Goal: Task Accomplishment & Management: Use online tool/utility

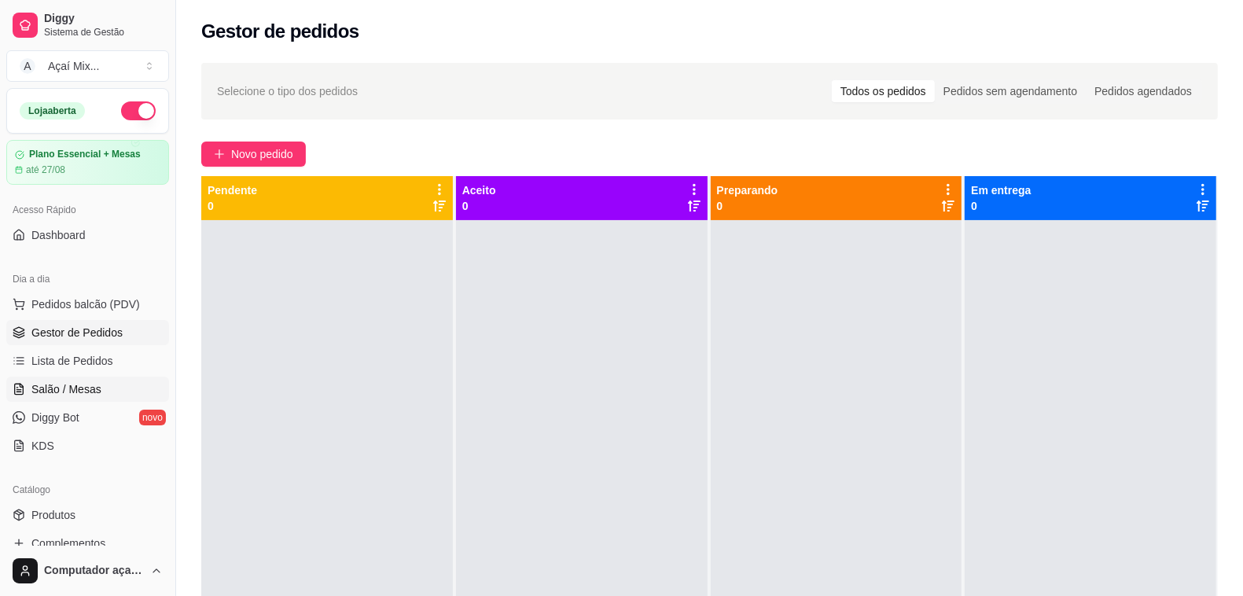
click at [51, 398] on link "Salão / Mesas" at bounding box center [87, 388] width 163 height 25
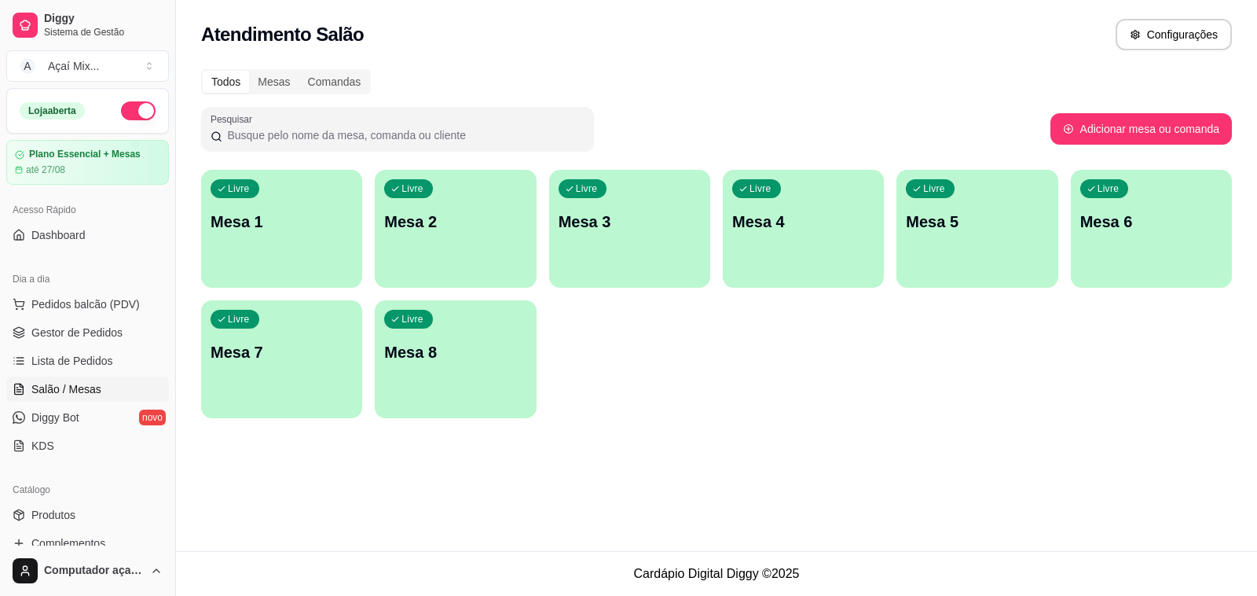
click at [296, 246] on div "Livre Mesa 1" at bounding box center [281, 219] width 161 height 99
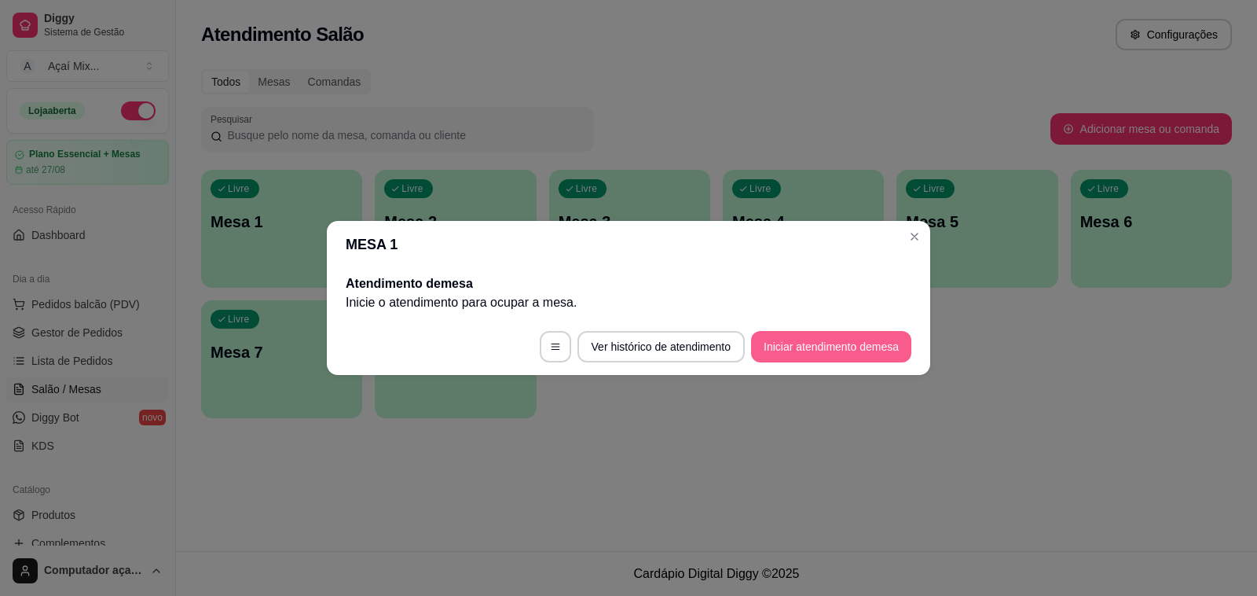
click at [790, 346] on button "Iniciar atendimento de mesa" at bounding box center [831, 346] width 160 height 31
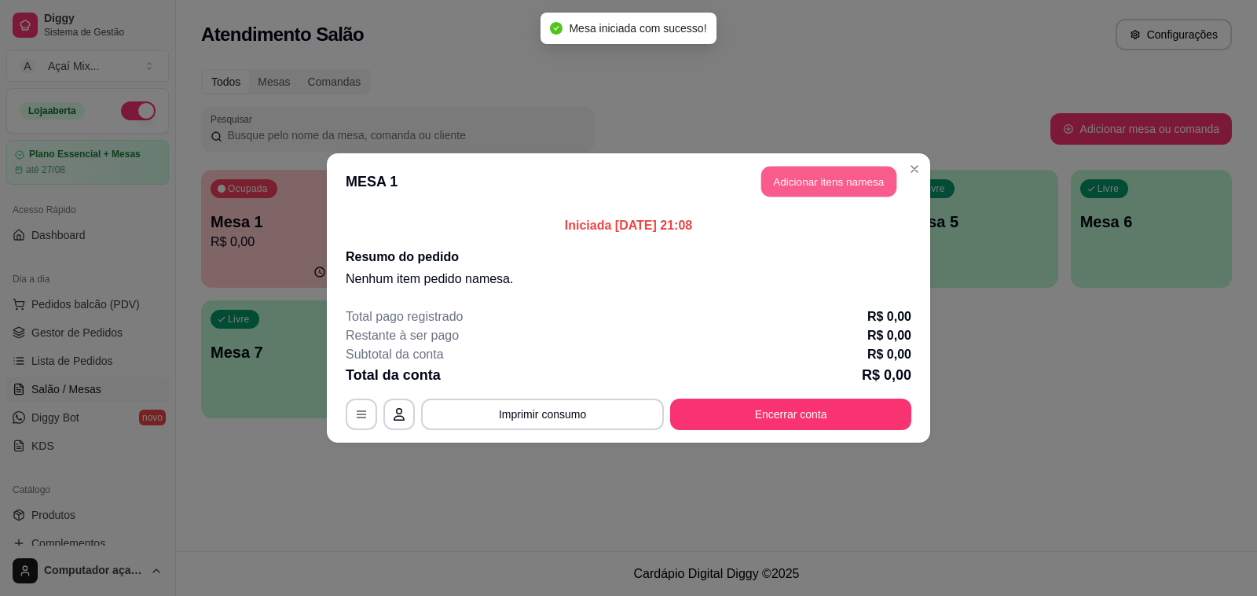
click at [837, 193] on button "Adicionar itens na mesa" at bounding box center [829, 182] width 135 height 31
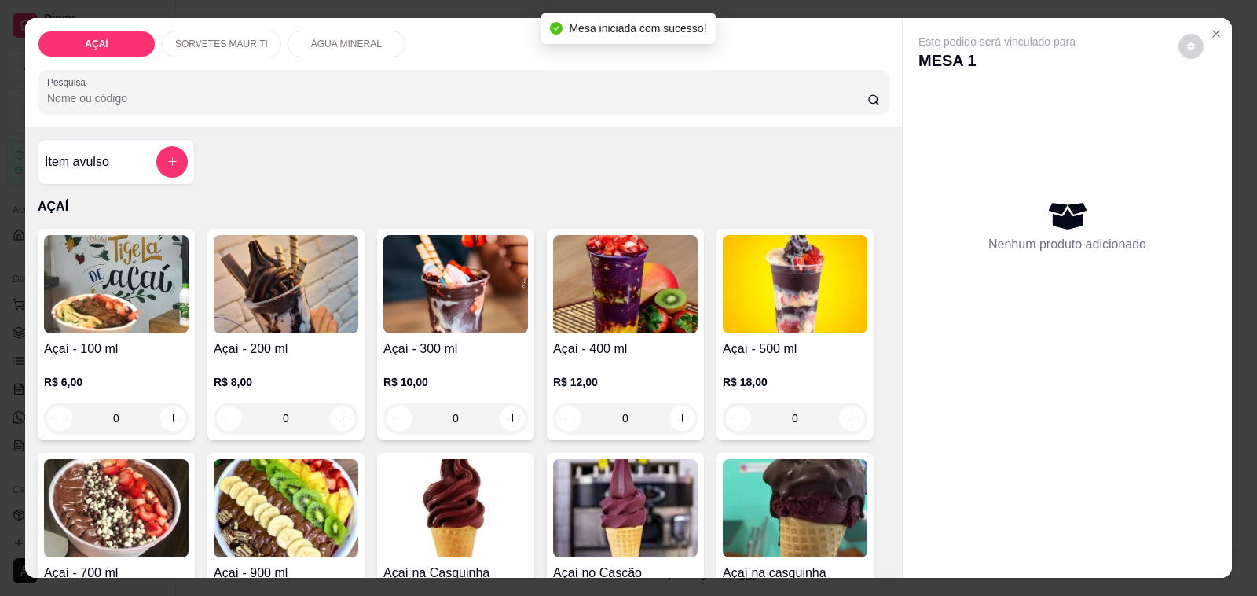
click at [63, 381] on p "R$ 6,00" at bounding box center [116, 382] width 145 height 16
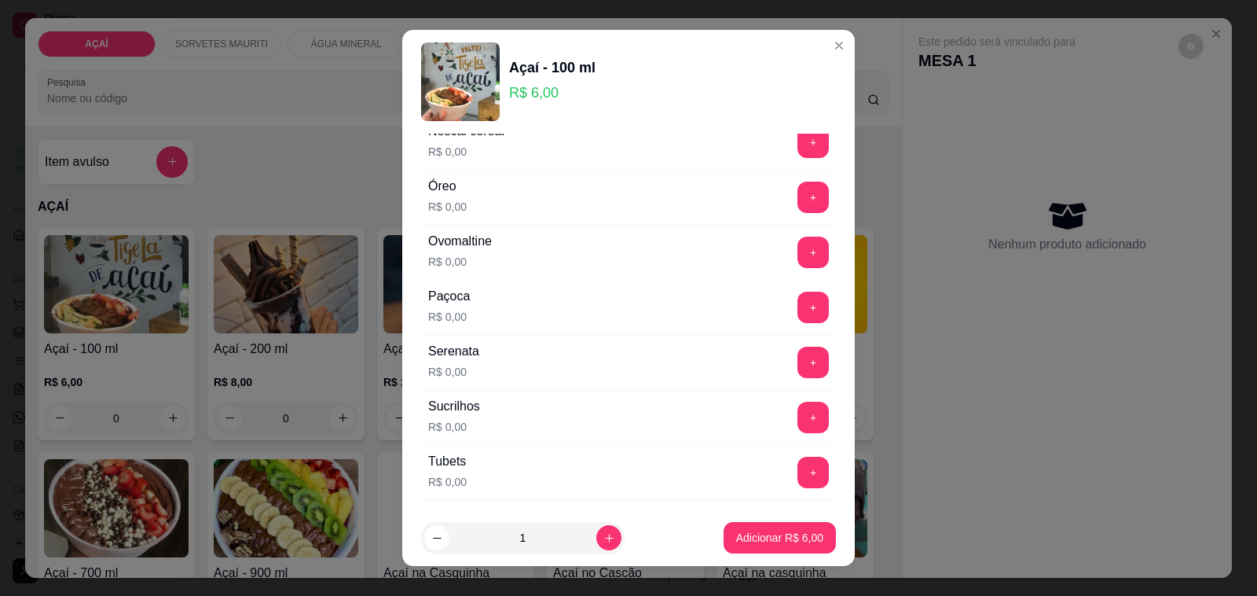
scroll to position [1670, 0]
click at [798, 380] on button "+" at bounding box center [813, 365] width 31 height 31
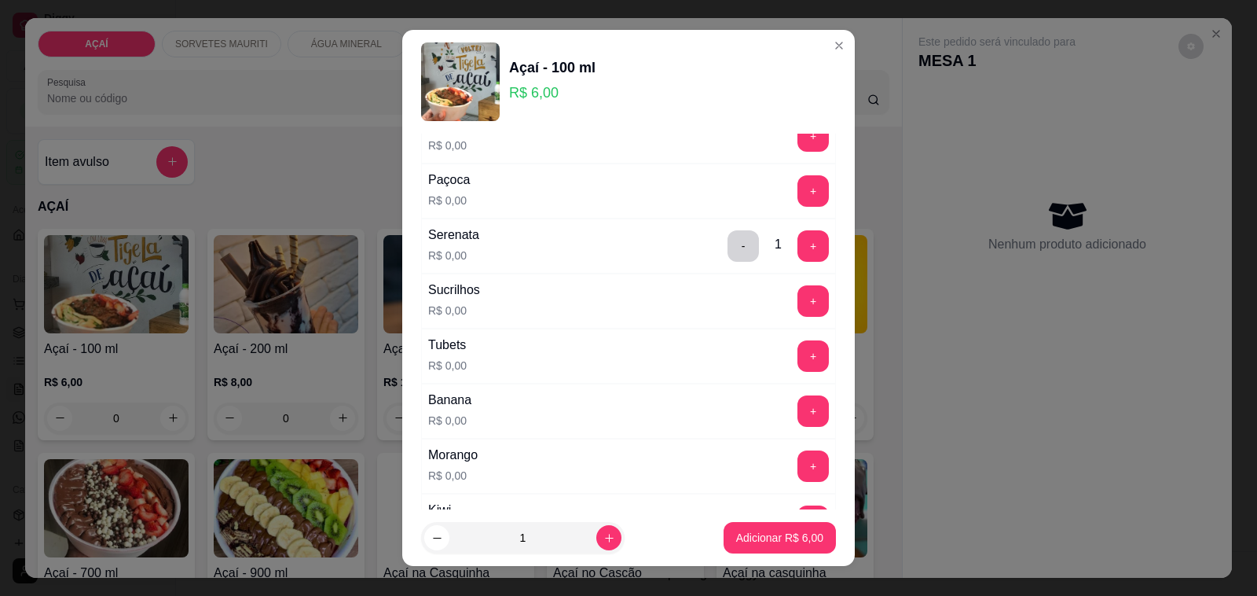
scroll to position [1731, 0]
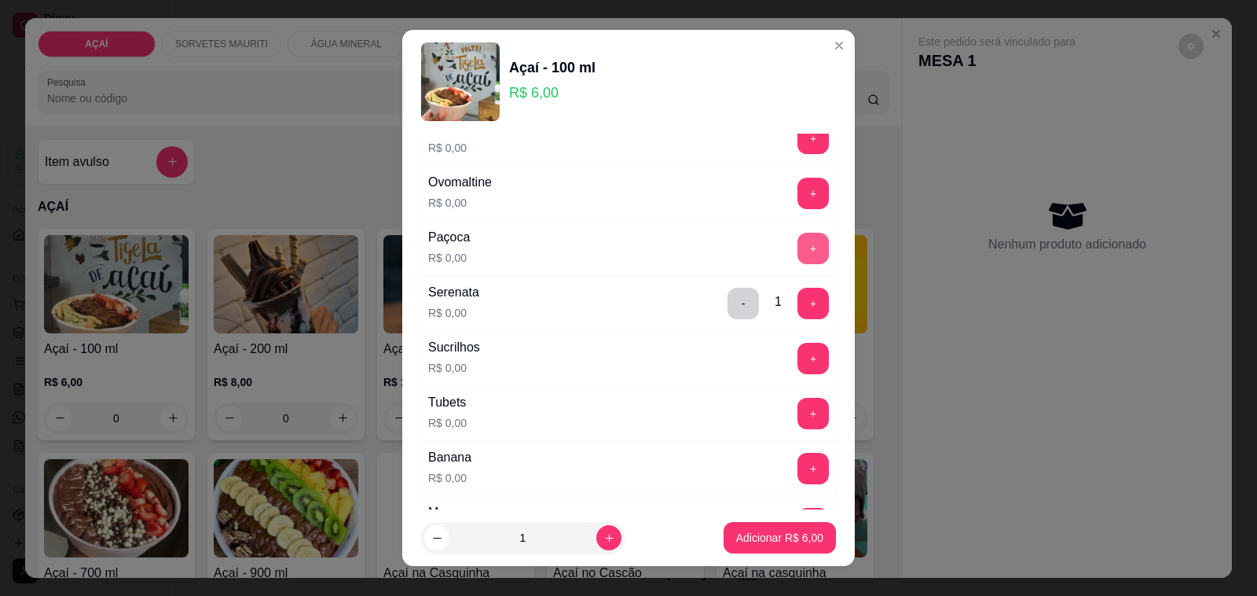
click at [798, 257] on button "+" at bounding box center [813, 248] width 31 height 31
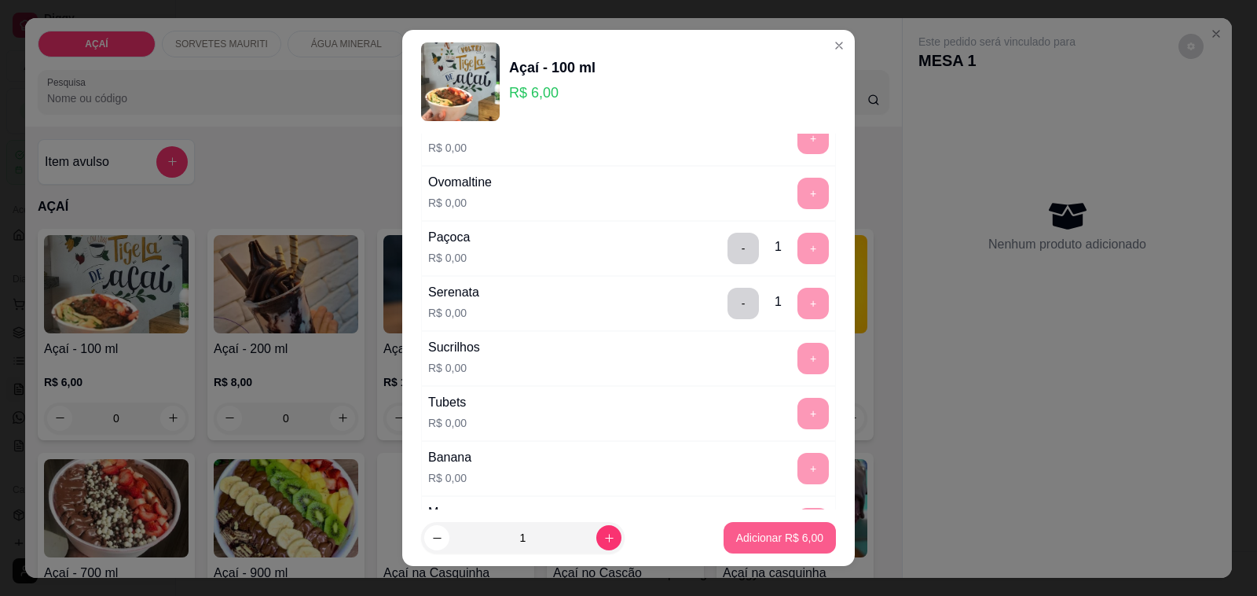
click at [740, 540] on p "Adicionar R$ 6,00" at bounding box center [779, 538] width 87 height 16
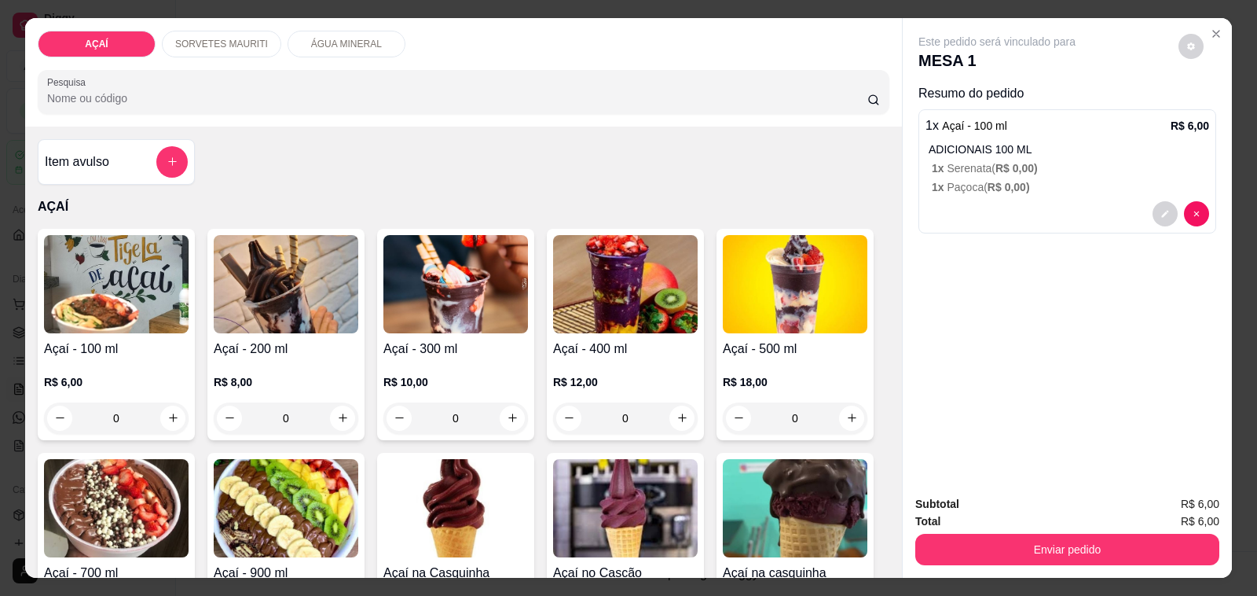
drag, startPoint x: 1091, startPoint y: 512, endPoint x: 1091, endPoint y: 529, distance: 16.5
click at [1091, 516] on div "Total R$ 6,00" at bounding box center [1068, 520] width 304 height 17
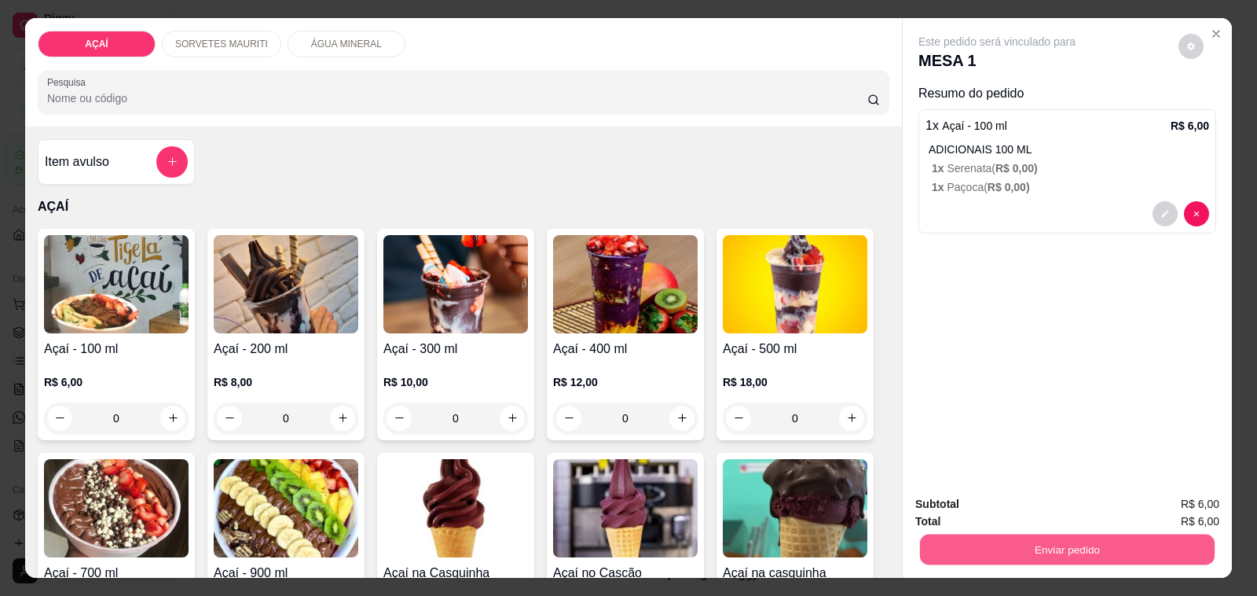
click at [1091, 534] on button "Enviar pedido" at bounding box center [1067, 549] width 295 height 31
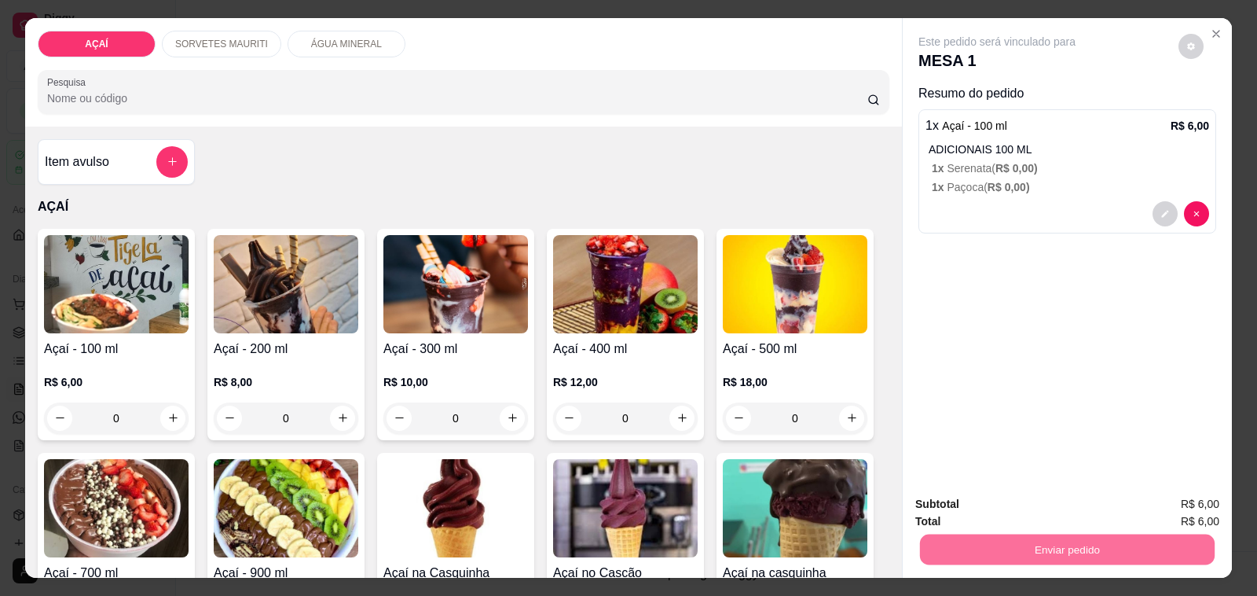
click at [968, 505] on button "Não registrar e enviar pedido" at bounding box center [1014, 505] width 163 height 30
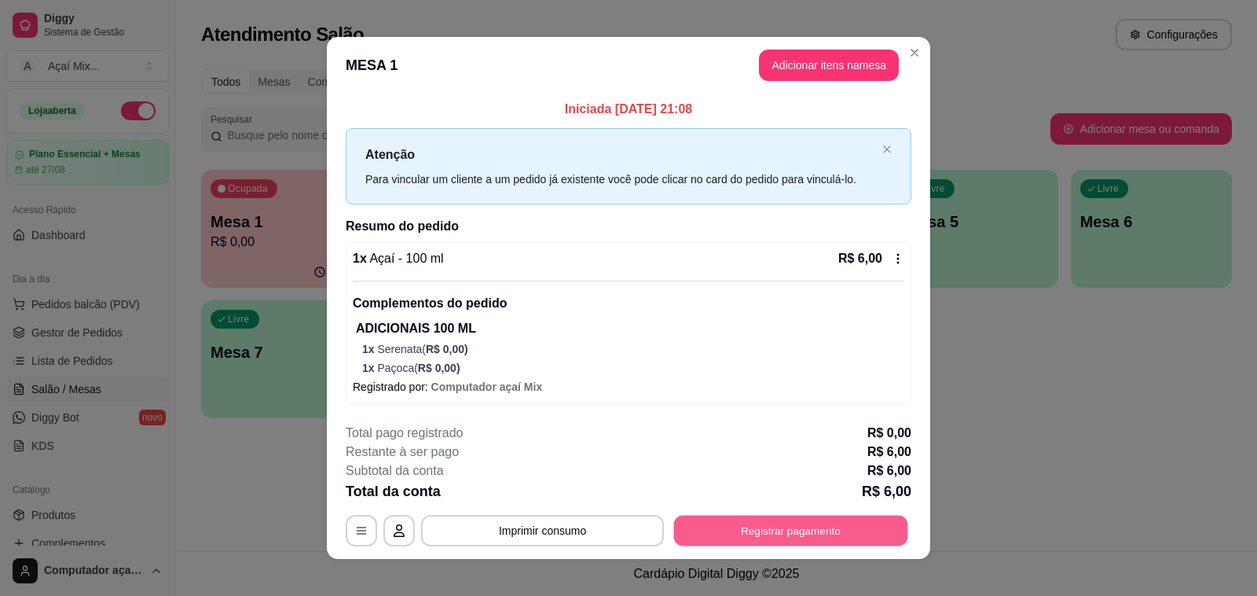
click at [758, 524] on button "Registrar pagamento" at bounding box center [791, 531] width 234 height 31
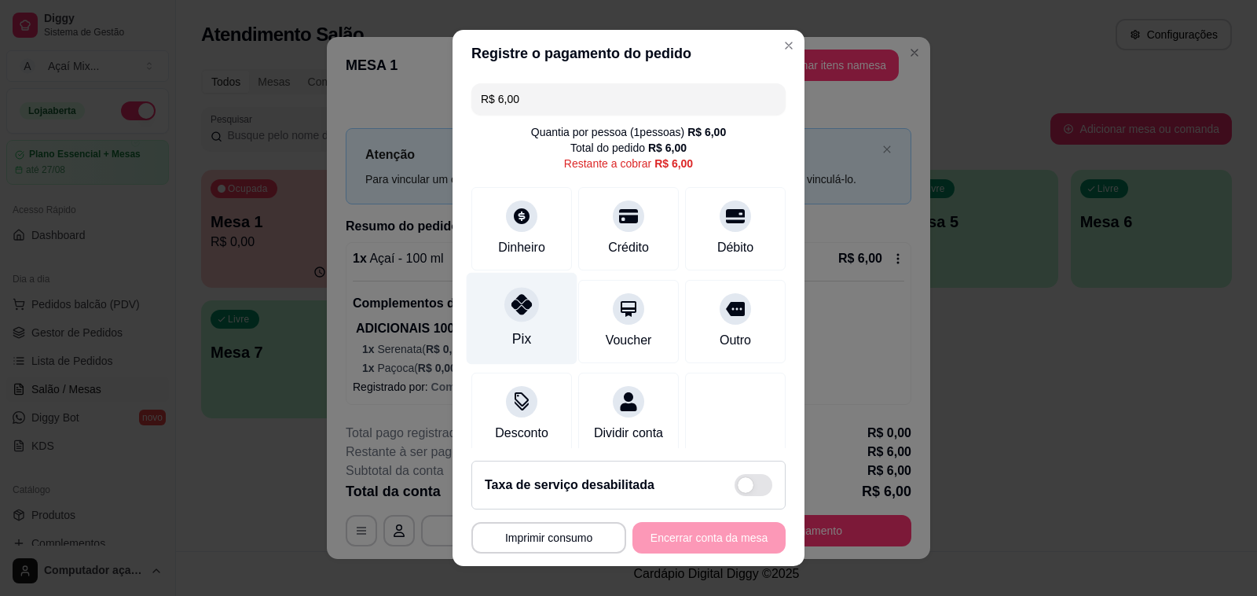
click at [501, 311] on div "Pix" at bounding box center [522, 319] width 111 height 92
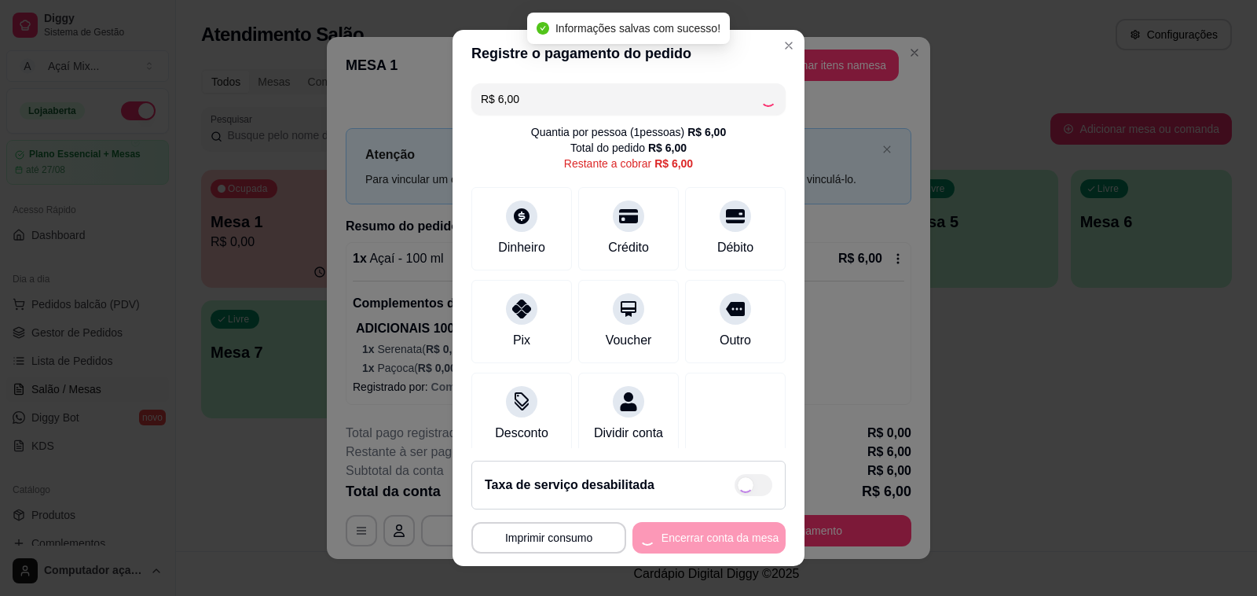
type input "R$ 0,00"
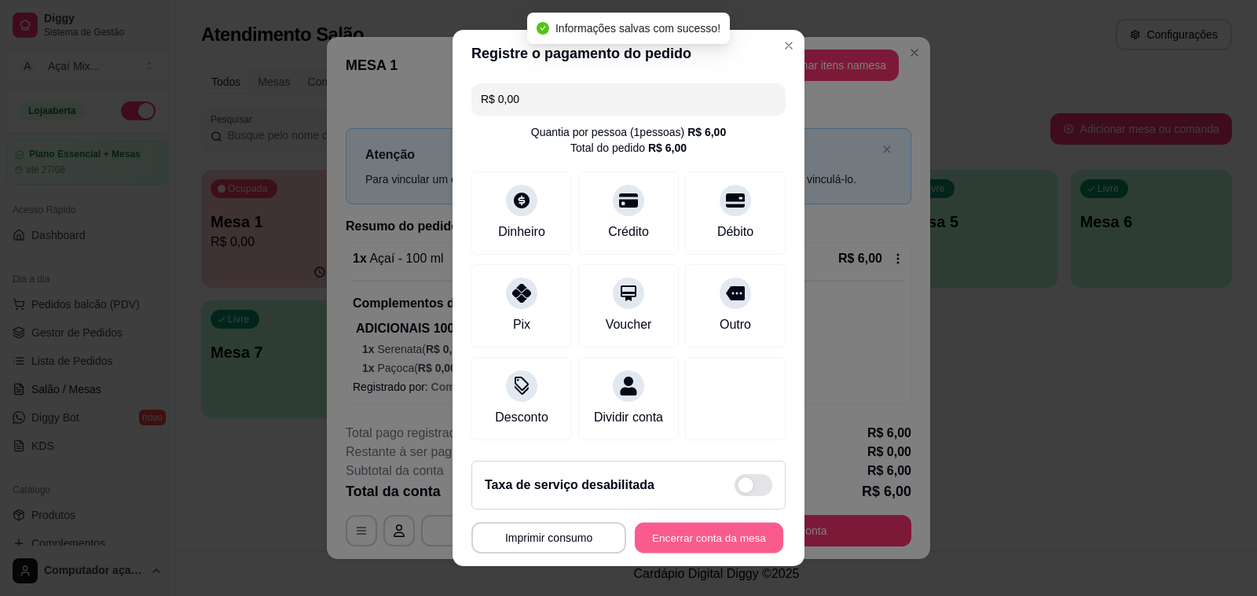
click at [710, 544] on button "Encerrar conta da mesa" at bounding box center [709, 538] width 149 height 31
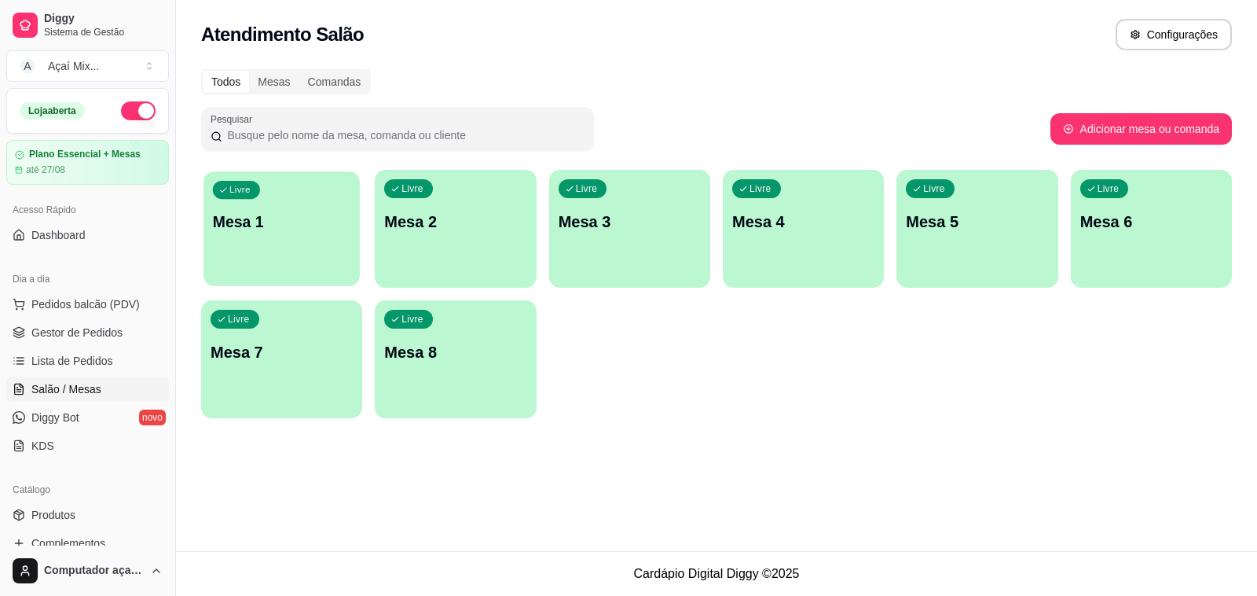
click at [321, 225] on p "Mesa 1" at bounding box center [282, 221] width 138 height 21
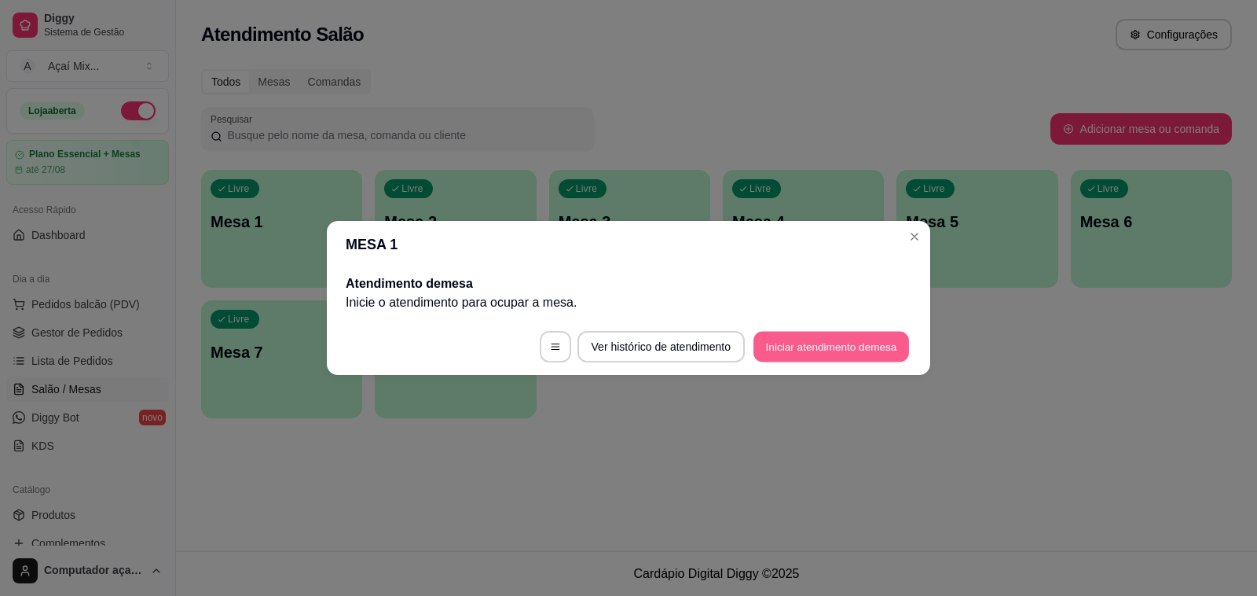
click at [799, 356] on button "Iniciar atendimento de mesa" at bounding box center [832, 347] width 156 height 31
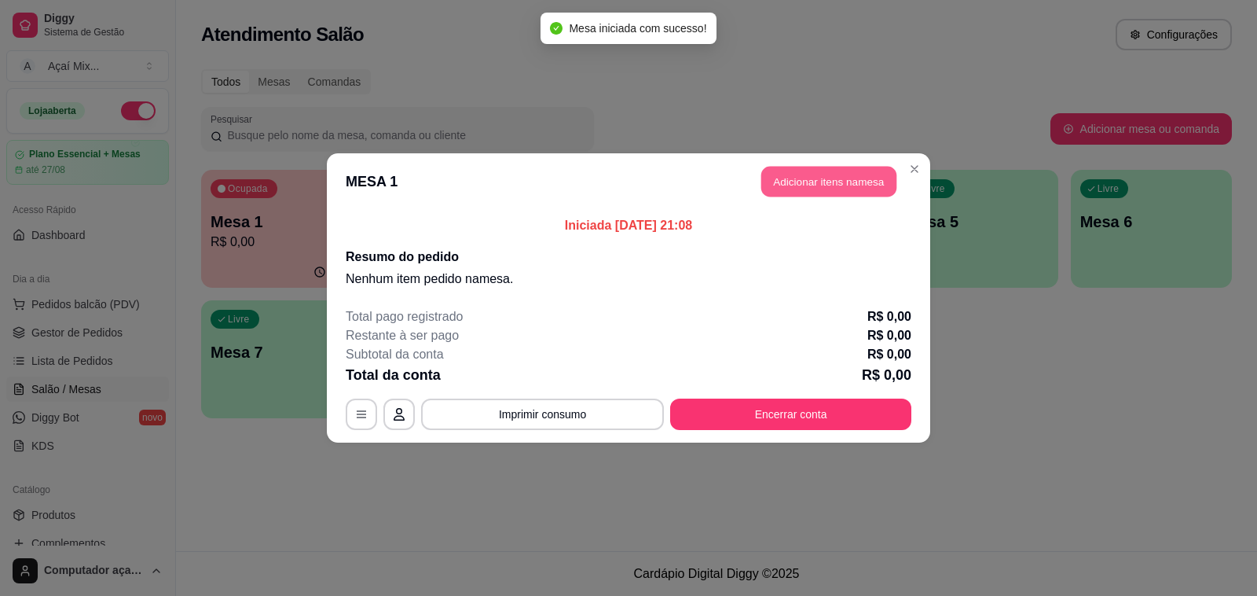
click at [816, 174] on button "Adicionar itens na mesa" at bounding box center [829, 182] width 135 height 31
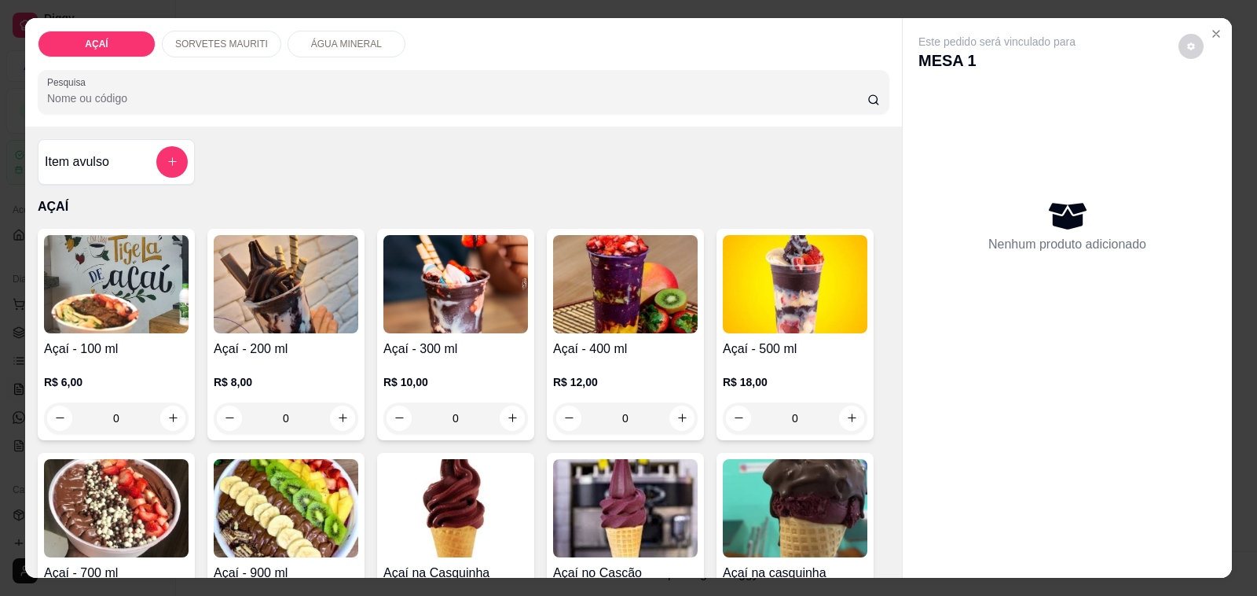
click at [340, 407] on div "0" at bounding box center [286, 417] width 145 height 31
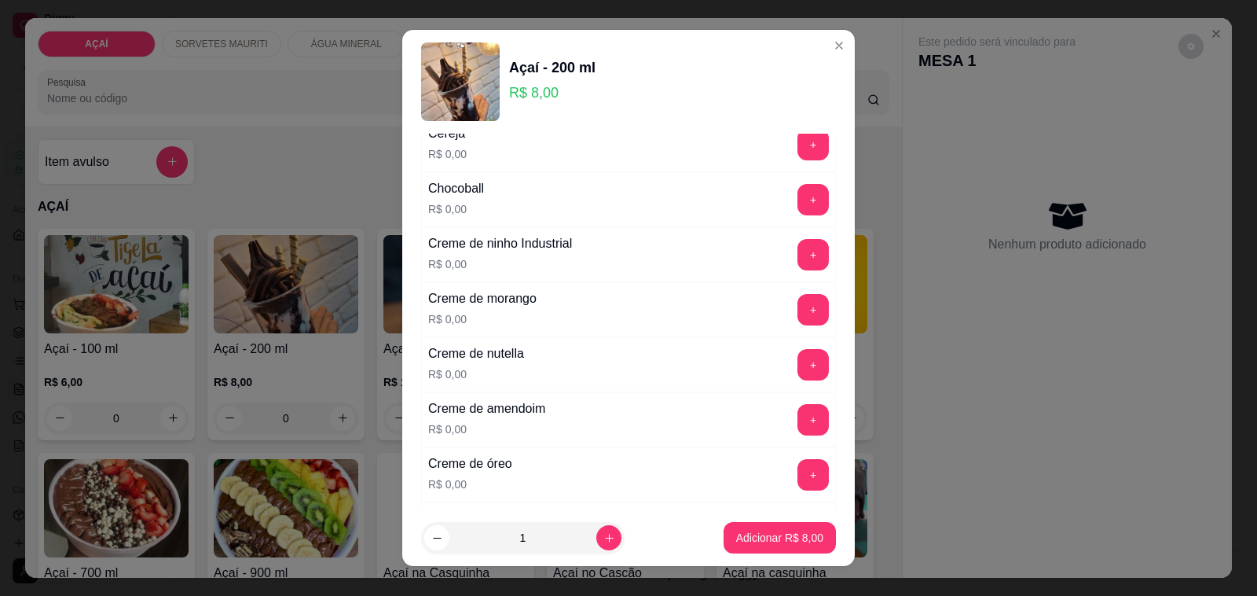
scroll to position [393, 0]
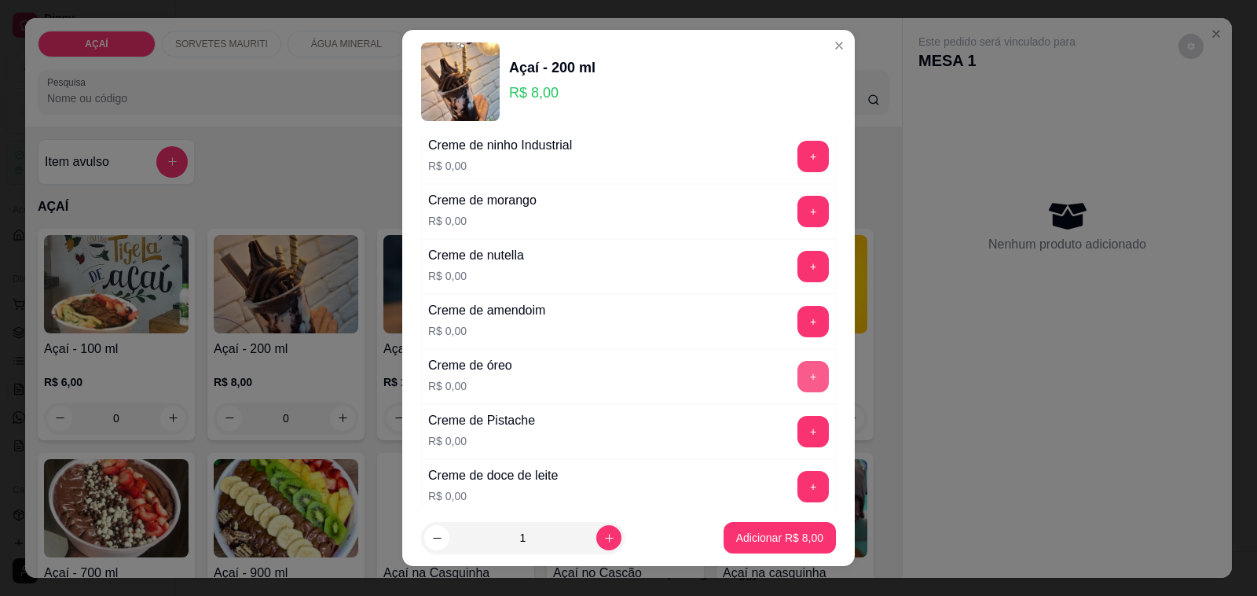
click at [798, 368] on button "+" at bounding box center [813, 376] width 31 height 31
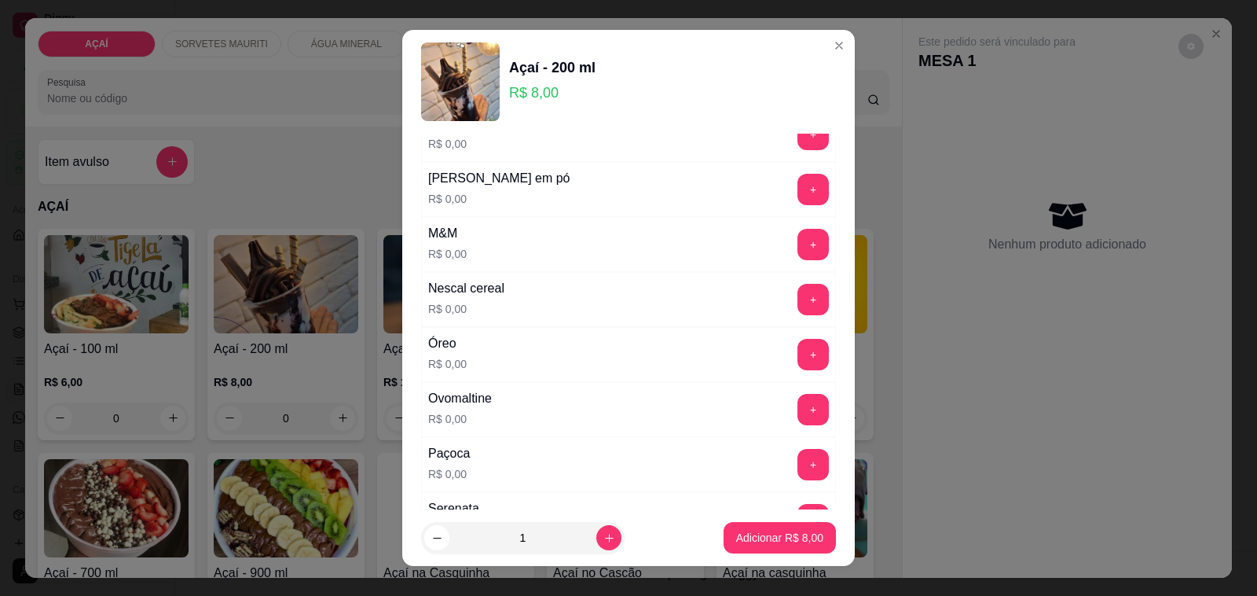
scroll to position [1572, 0]
click at [798, 258] on button "+" at bounding box center [813, 242] width 31 height 31
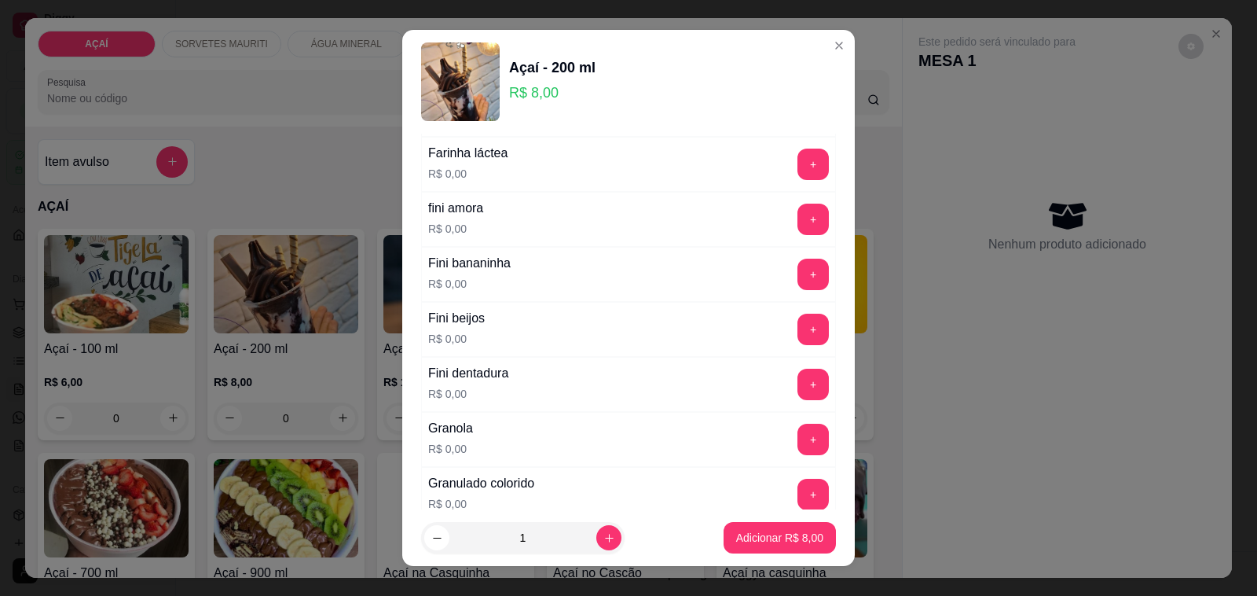
scroll to position [1044, 0]
click at [798, 178] on button "+" at bounding box center [813, 165] width 31 height 31
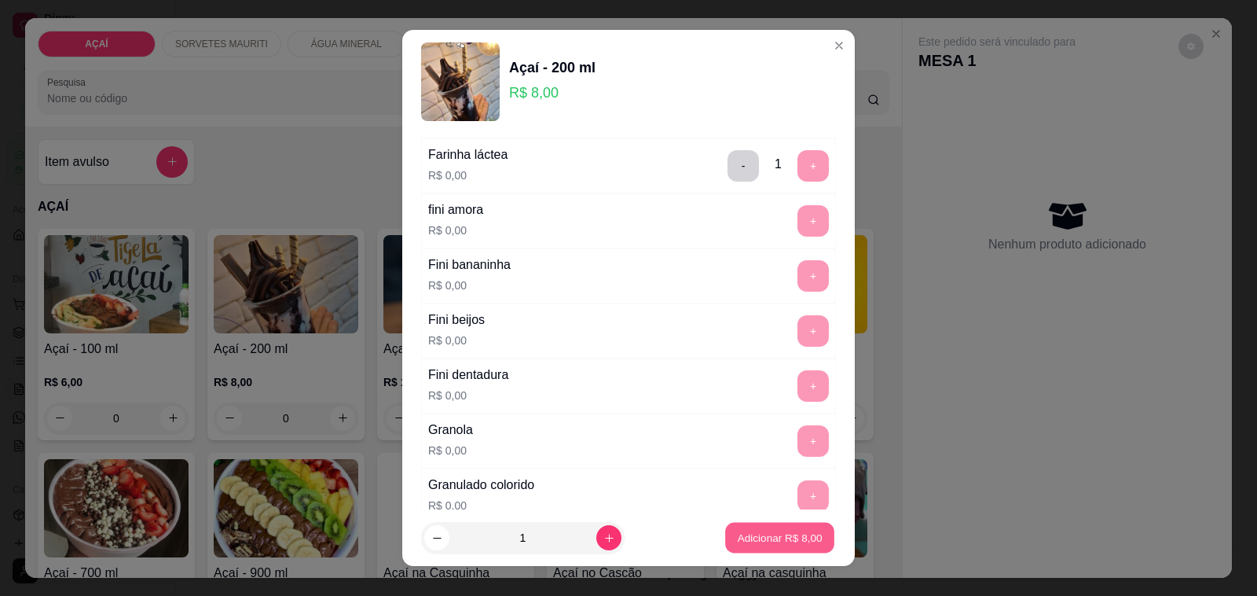
click at [774, 535] on p "Adicionar R$ 8,00" at bounding box center [779, 537] width 85 height 15
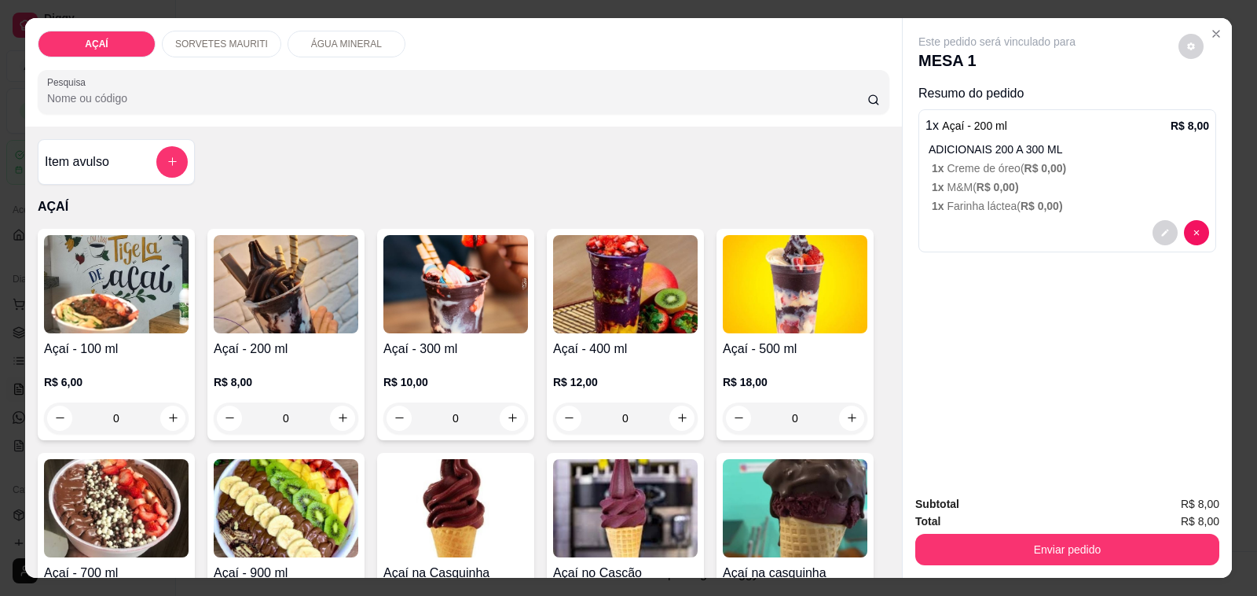
click at [339, 415] on div "0" at bounding box center [286, 417] width 145 height 31
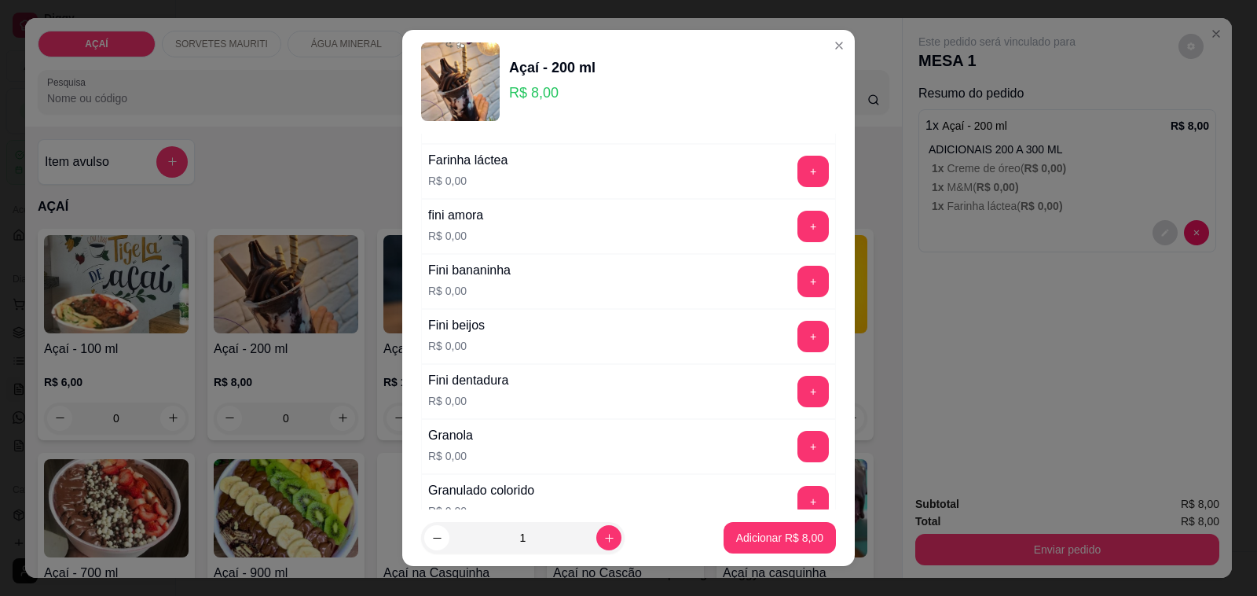
scroll to position [1081, 0]
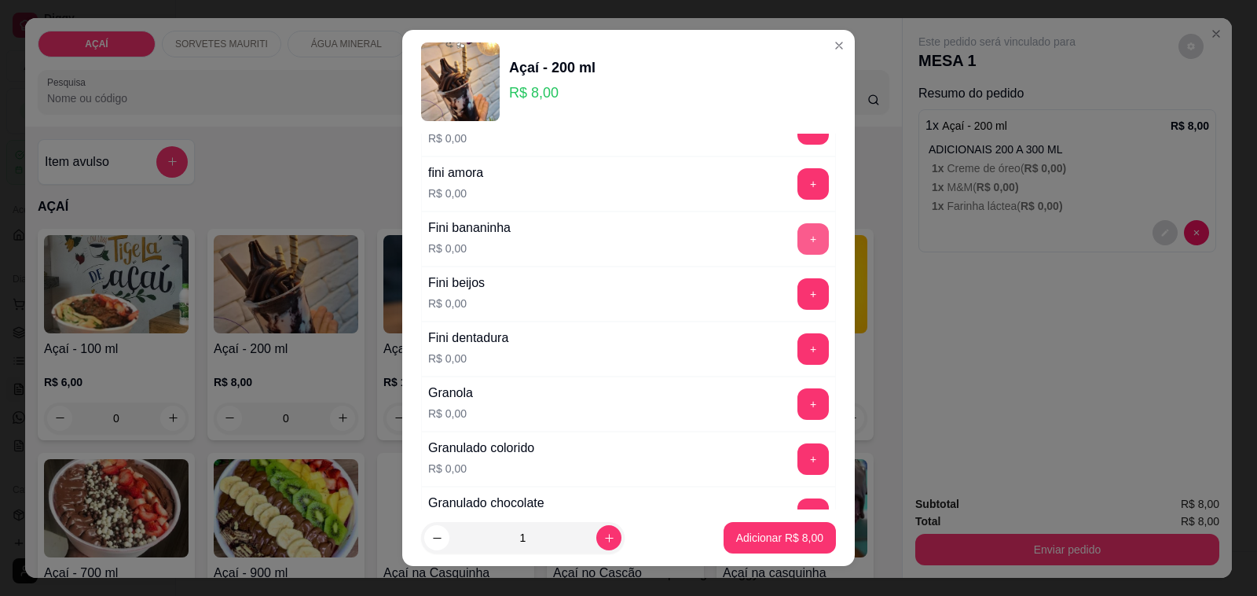
click at [798, 245] on button "+" at bounding box center [813, 238] width 31 height 31
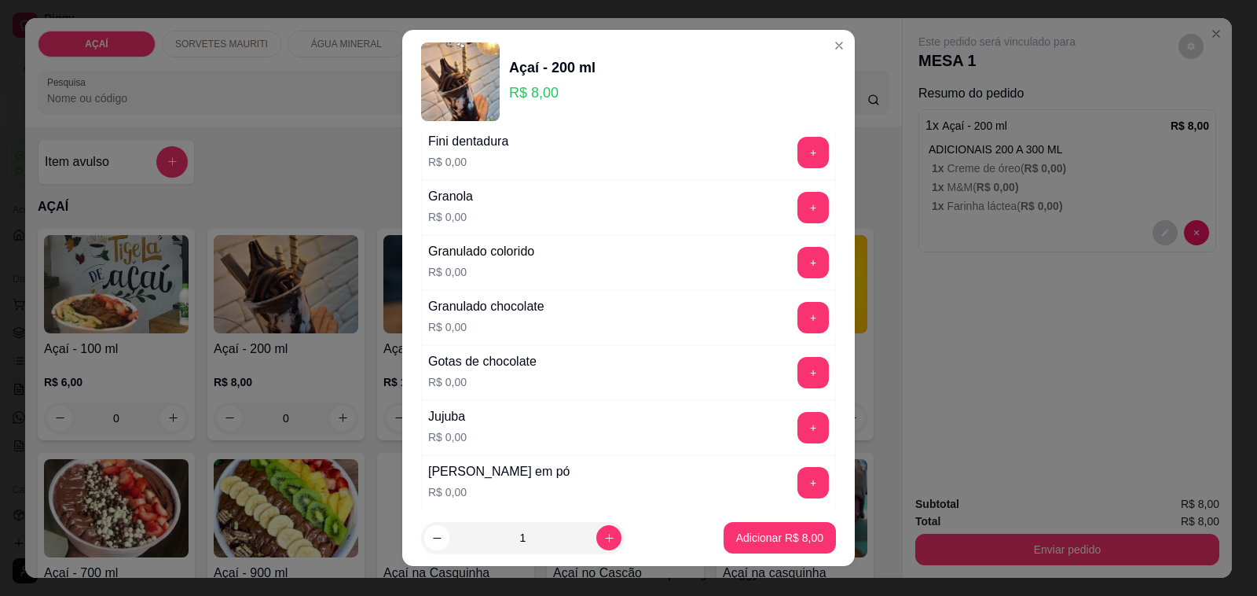
scroll to position [1375, 0]
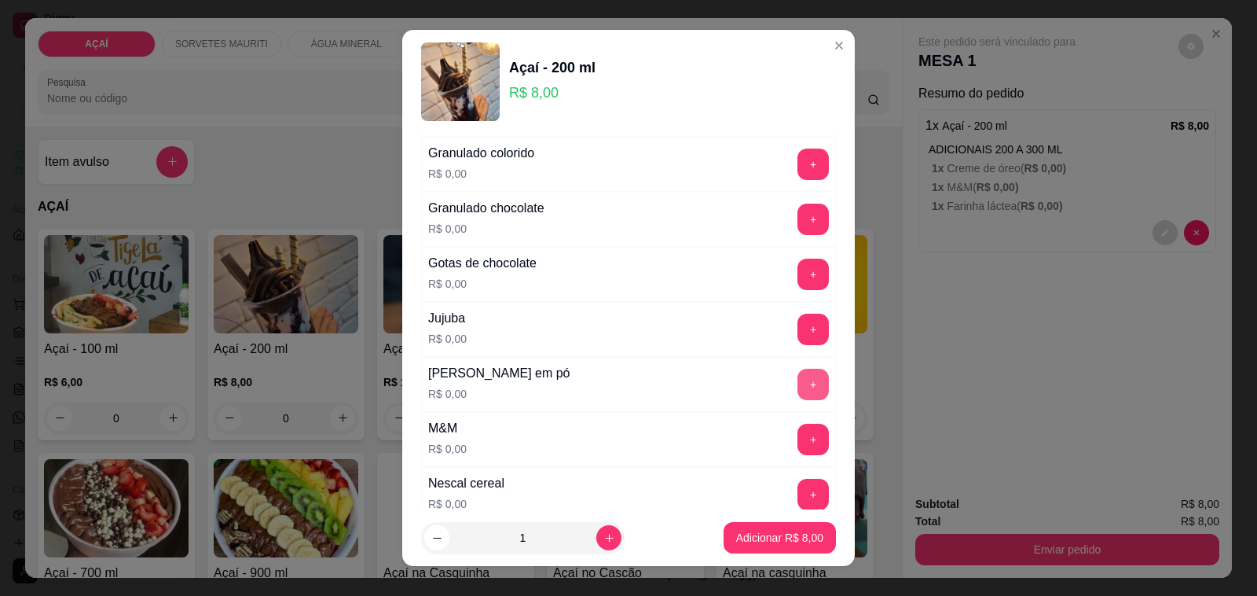
click at [798, 393] on button "+" at bounding box center [813, 384] width 31 height 31
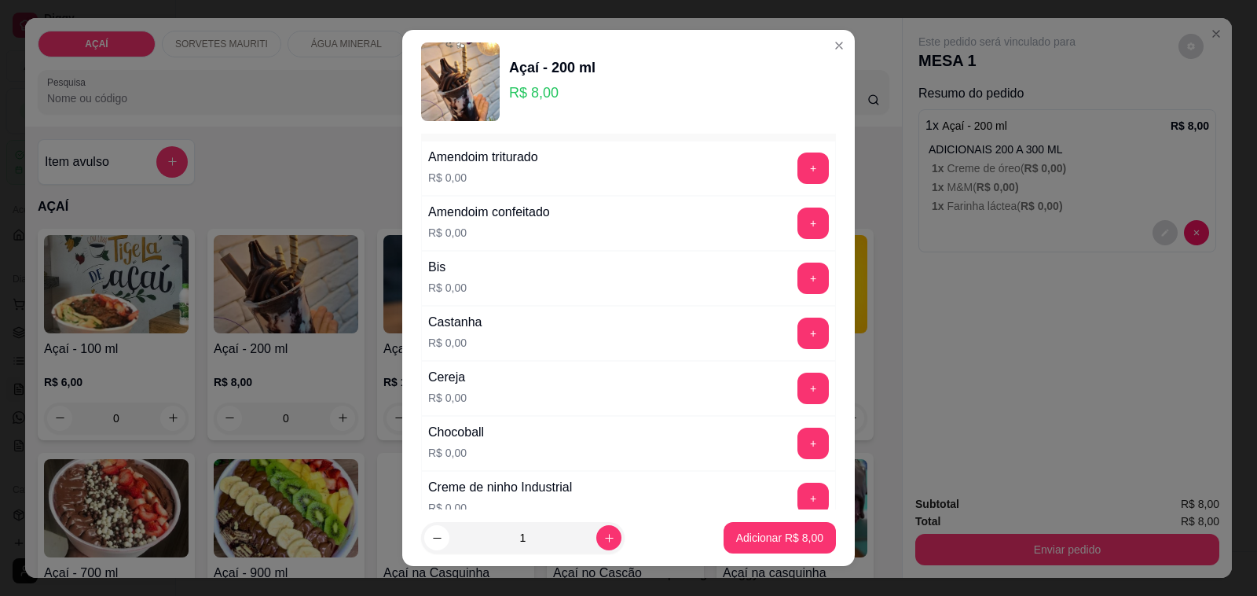
scroll to position [98, 0]
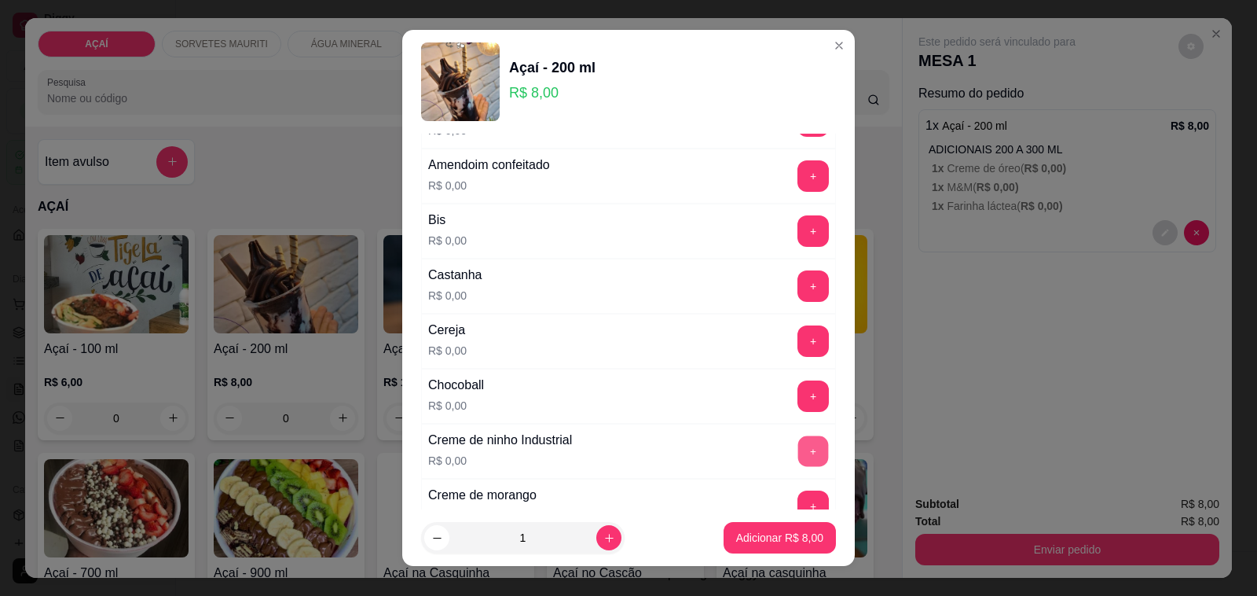
click at [798, 454] on button "+" at bounding box center [813, 451] width 31 height 31
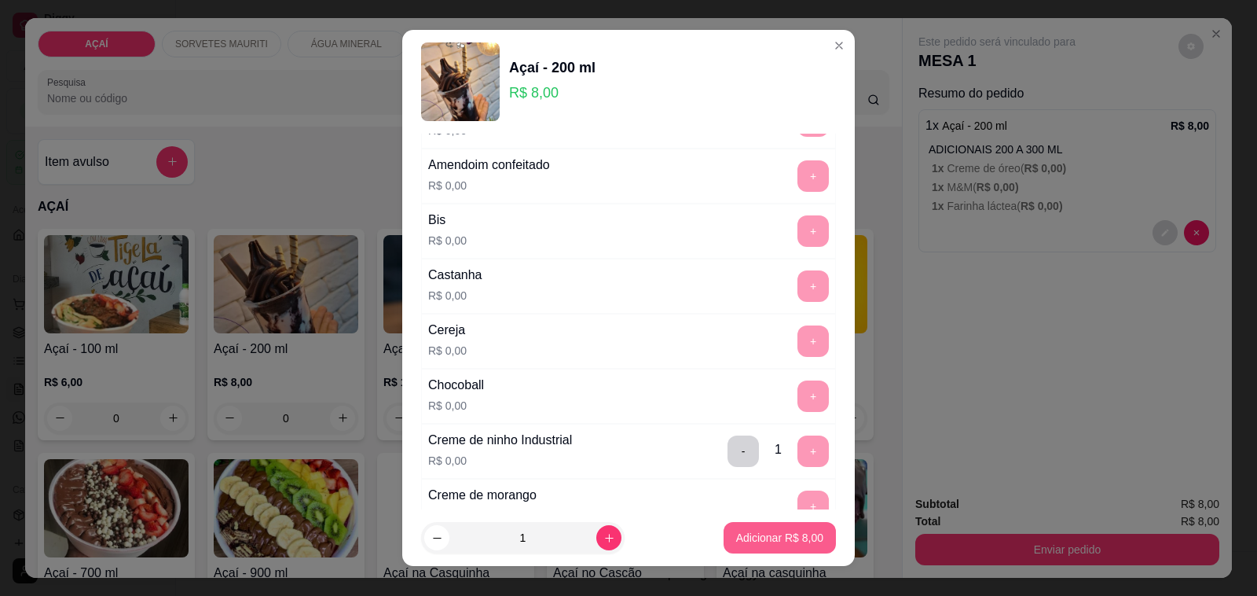
click at [774, 534] on p "Adicionar R$ 8,00" at bounding box center [779, 538] width 87 height 16
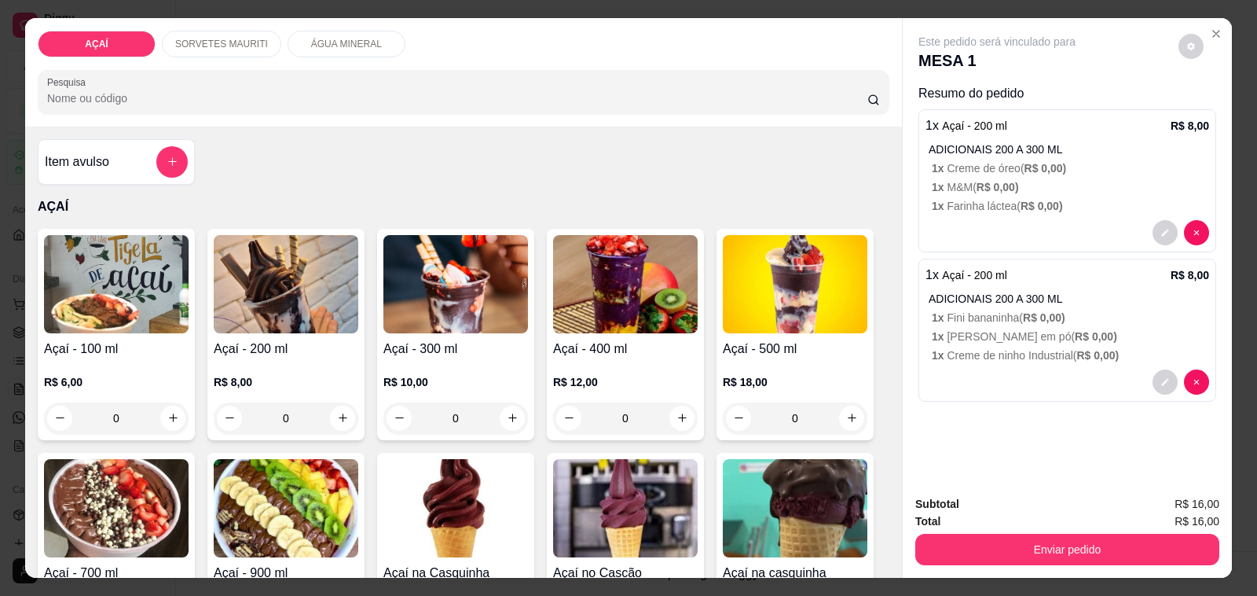
click at [347, 417] on div "0" at bounding box center [286, 417] width 145 height 31
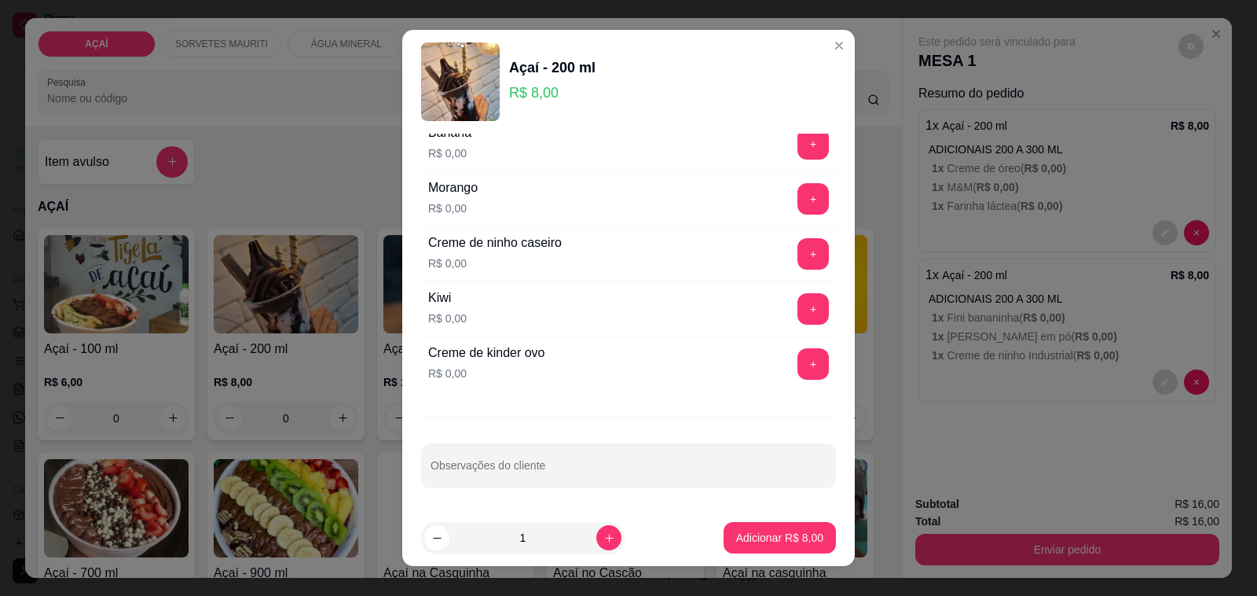
scroll to position [2026, 0]
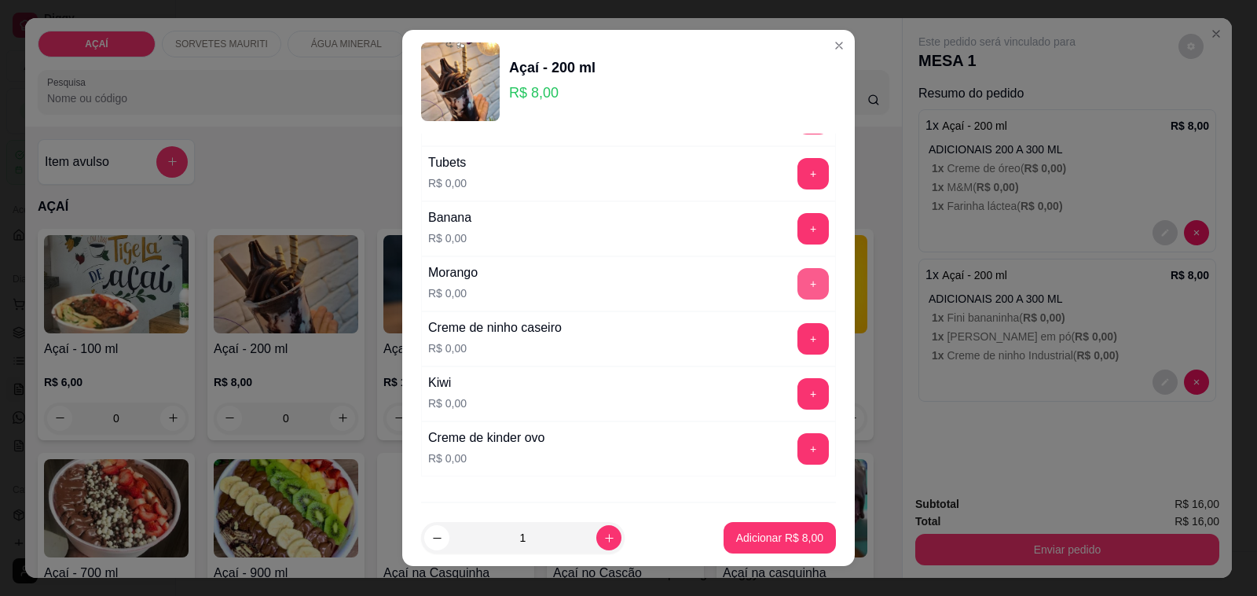
click at [798, 299] on button "+" at bounding box center [813, 283] width 31 height 31
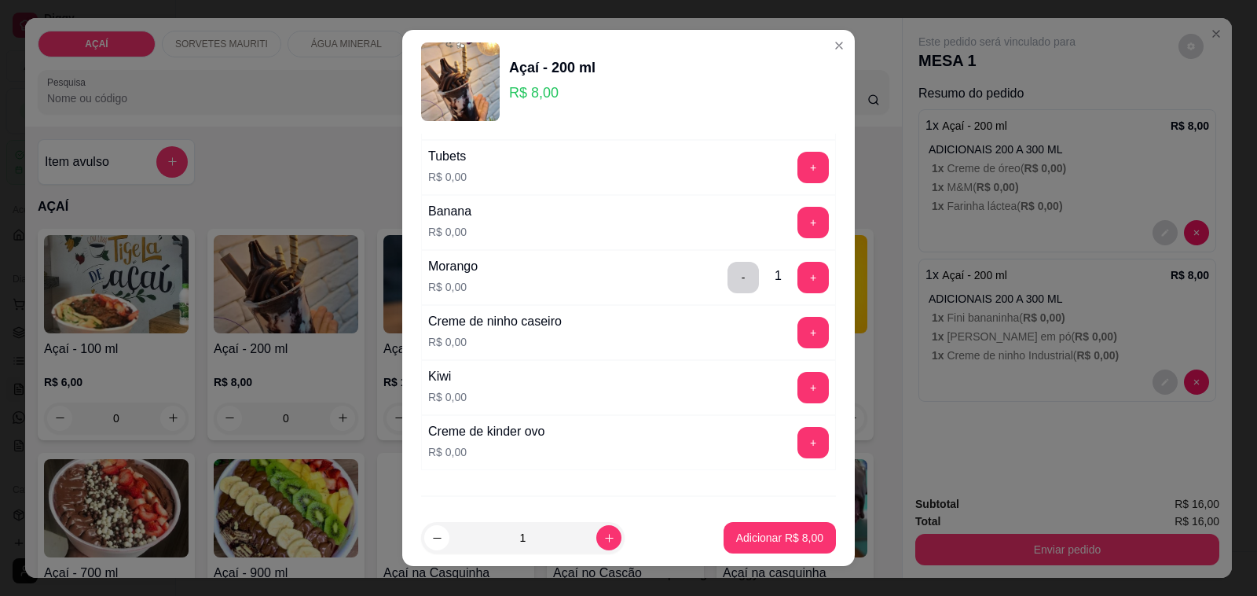
scroll to position [1928, 0]
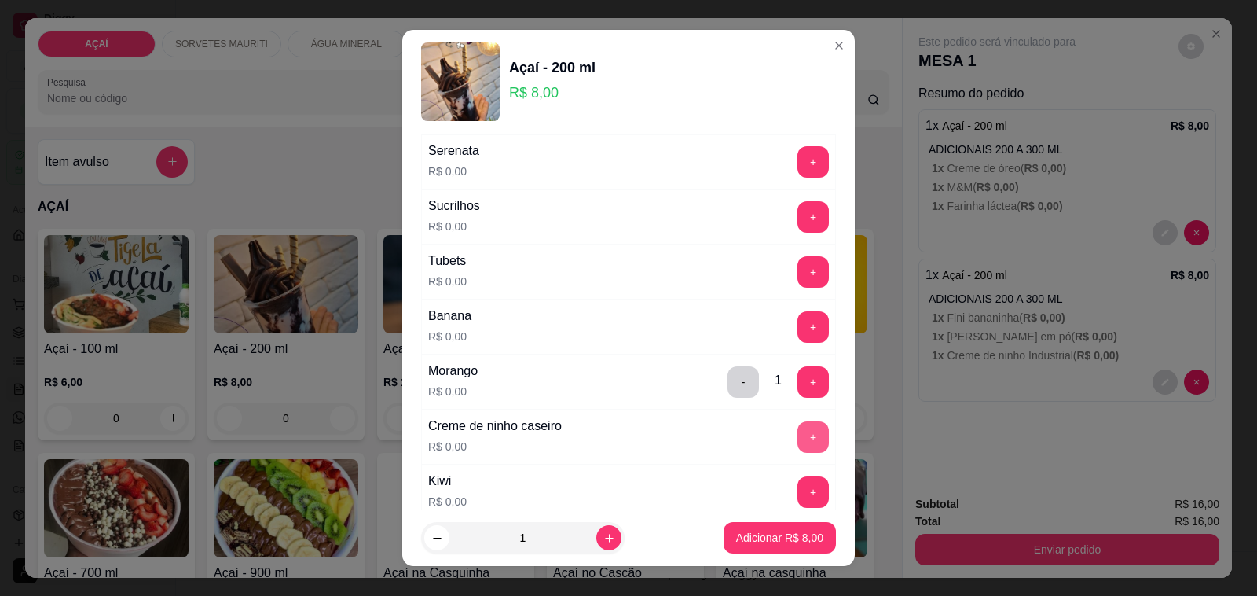
click at [798, 452] on button "+" at bounding box center [813, 436] width 31 height 31
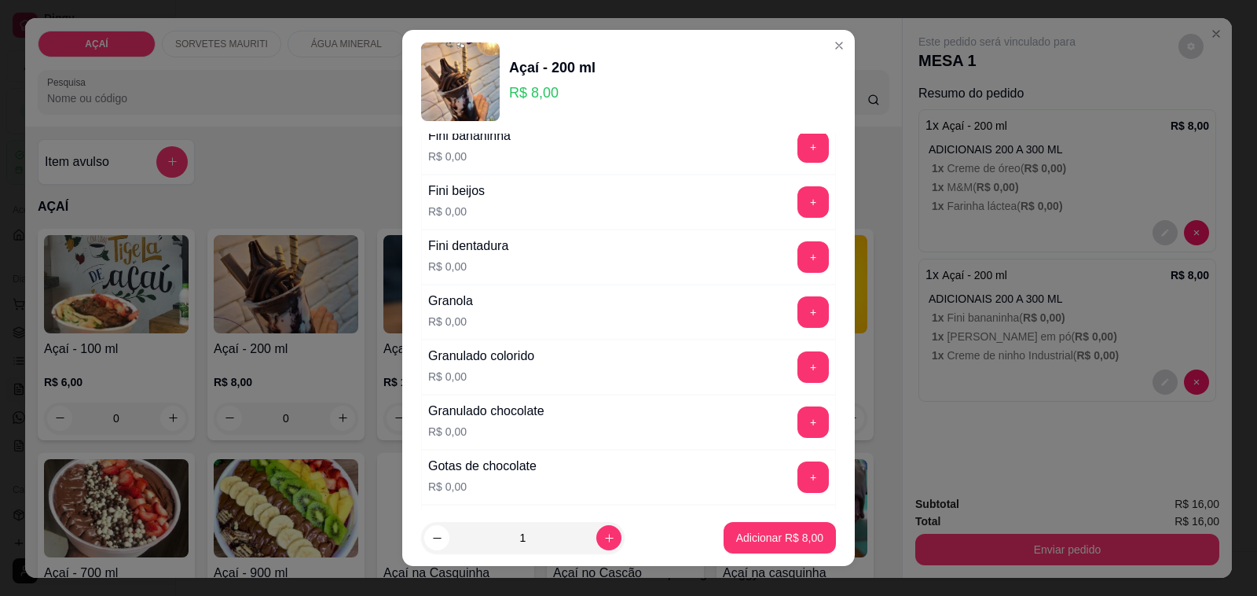
scroll to position [1142, 0]
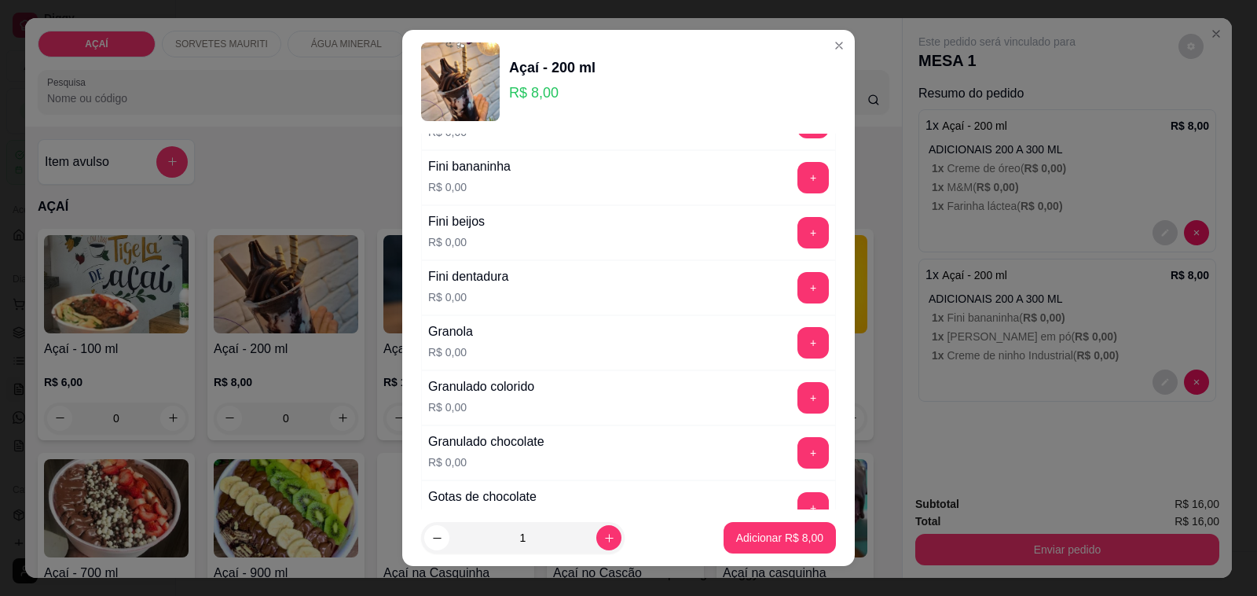
click at [791, 230] on div "+" at bounding box center [813, 232] width 44 height 31
click at [798, 248] on button "+" at bounding box center [813, 233] width 31 height 31
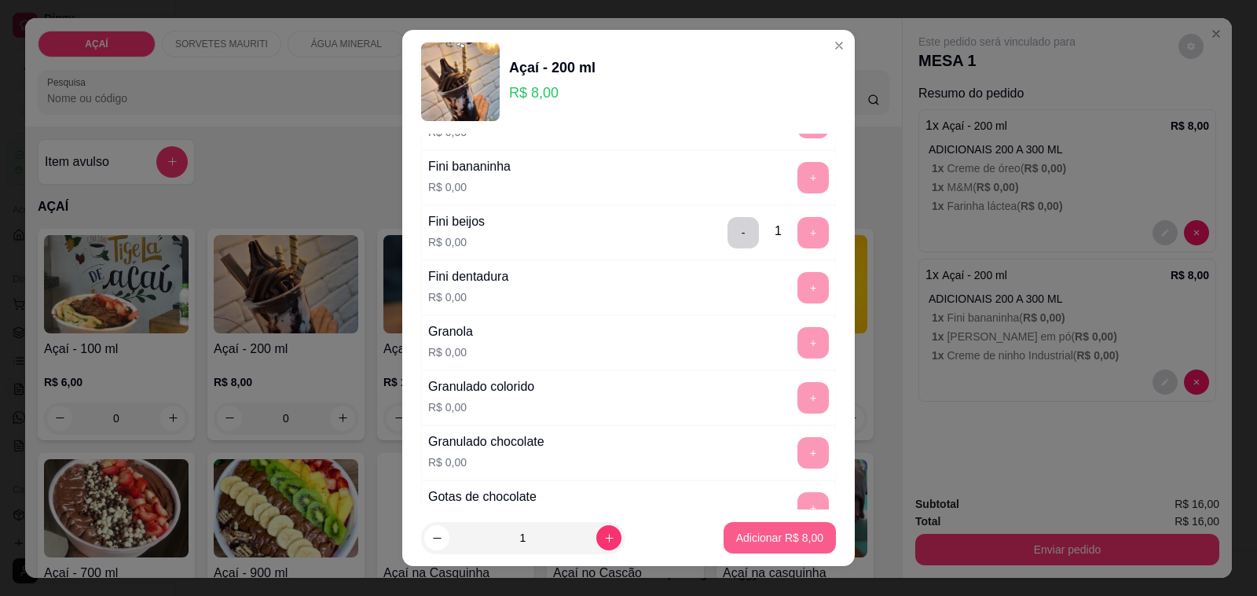
click at [799, 540] on p "Adicionar R$ 8,00" at bounding box center [779, 538] width 87 height 16
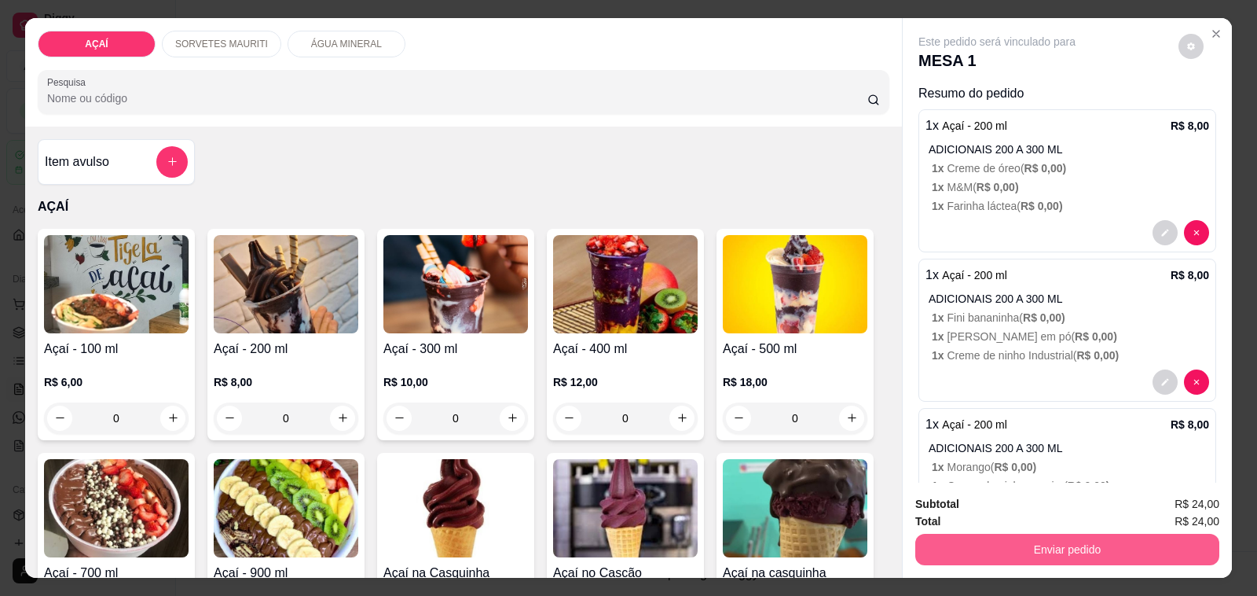
click at [1074, 547] on button "Enviar pedido" at bounding box center [1068, 549] width 304 height 31
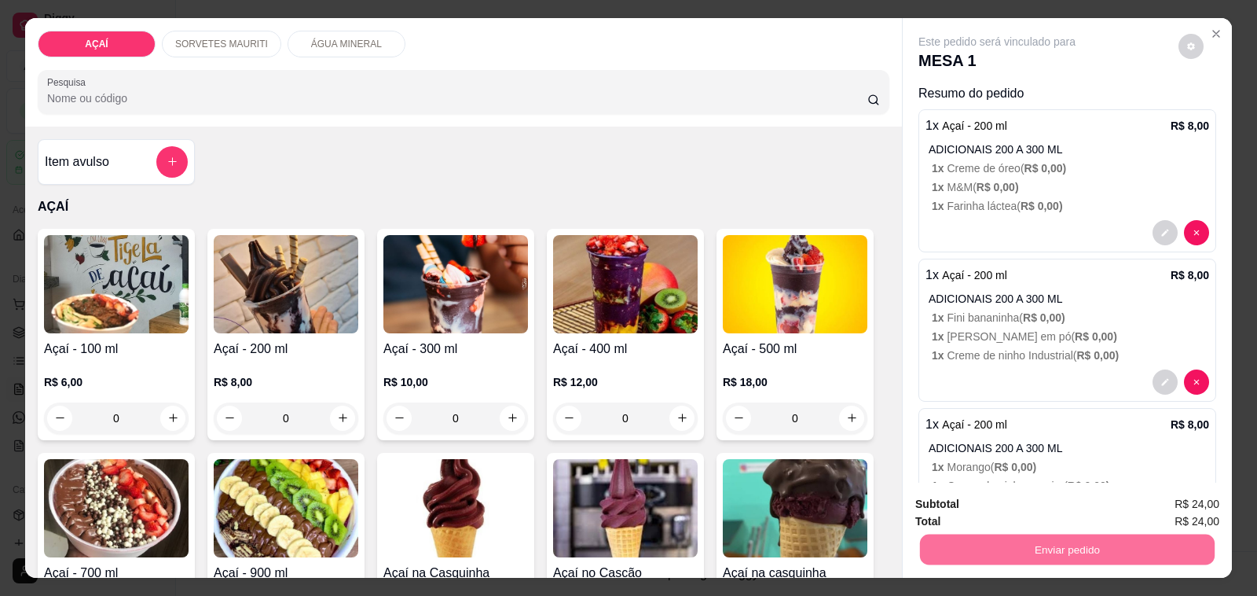
click at [1066, 492] on button "Não registrar e enviar pedido" at bounding box center [1014, 504] width 159 height 29
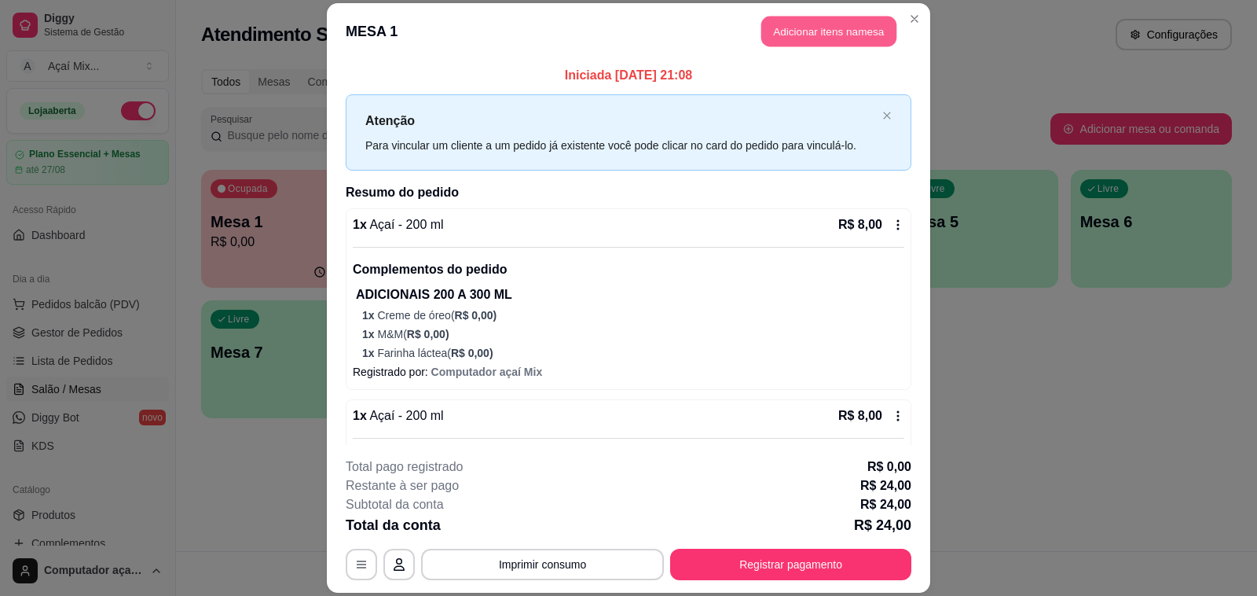
click at [795, 28] on button "Adicionar itens na mesa" at bounding box center [829, 31] width 135 height 31
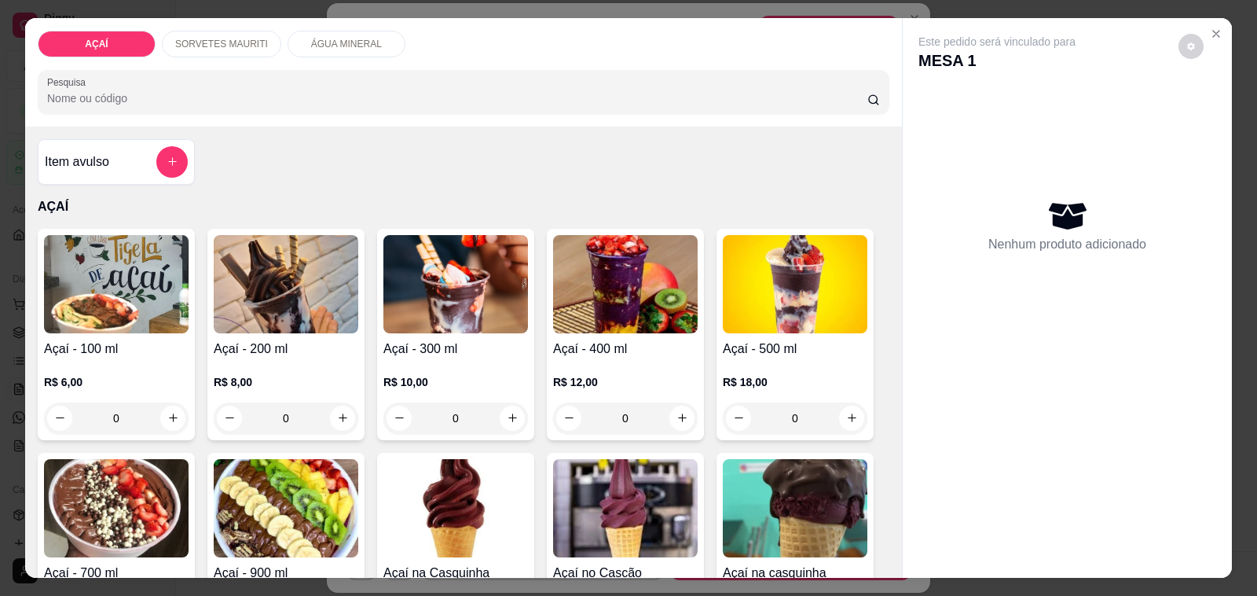
click at [169, 413] on div "0" at bounding box center [116, 417] width 145 height 31
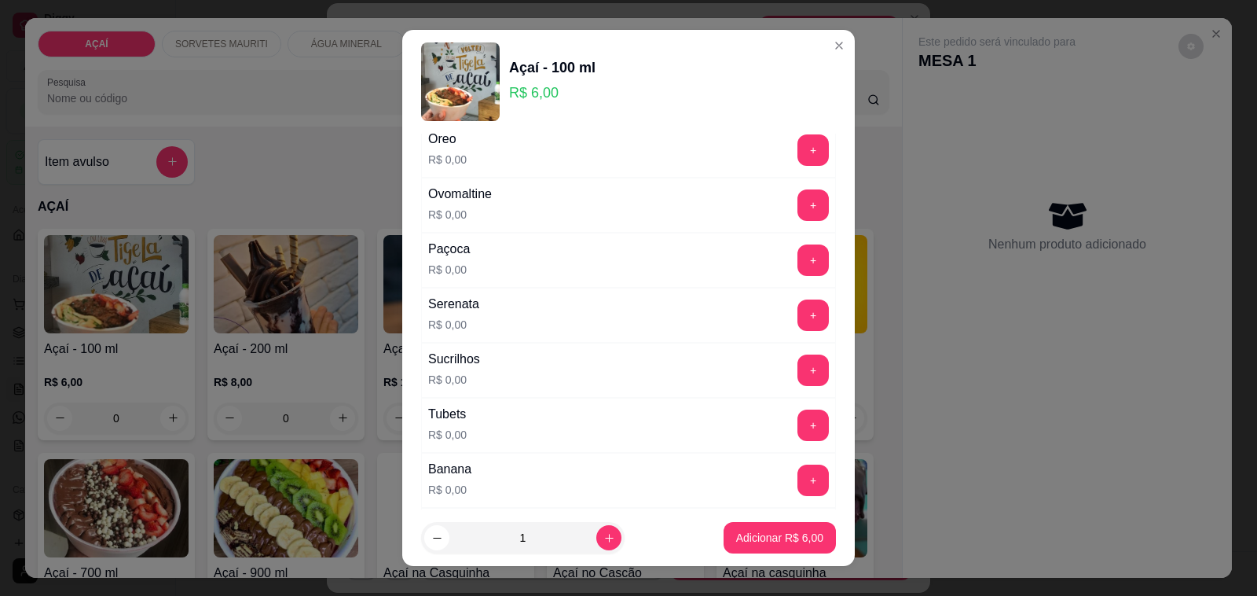
scroll to position [1731, 0]
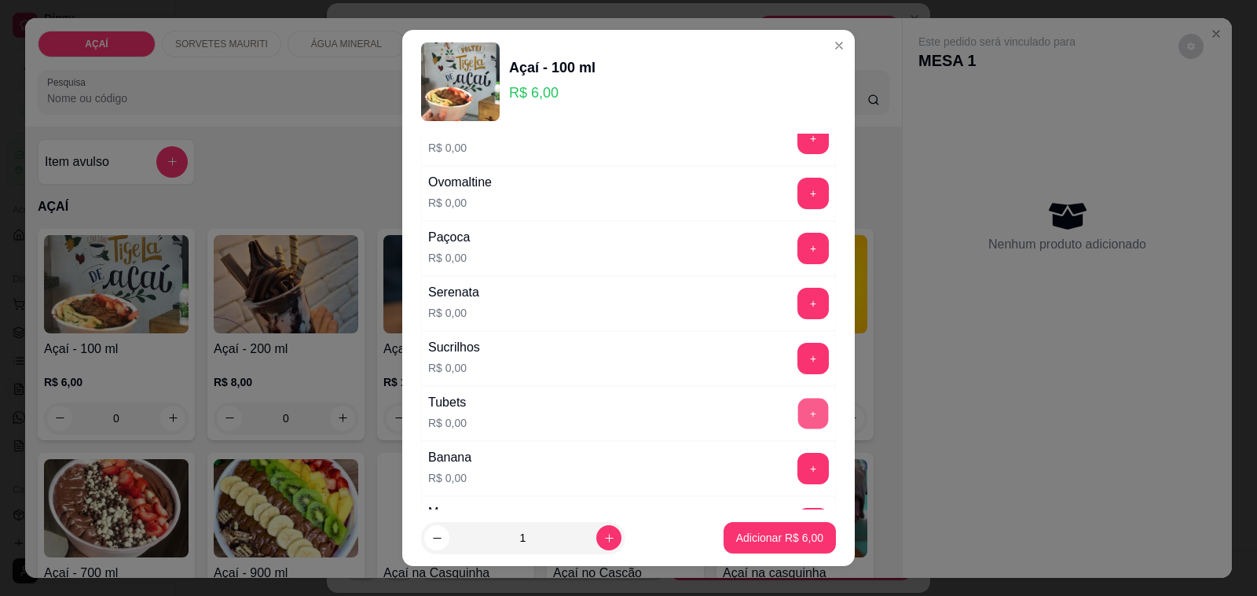
click at [798, 429] on button "+" at bounding box center [813, 413] width 31 height 31
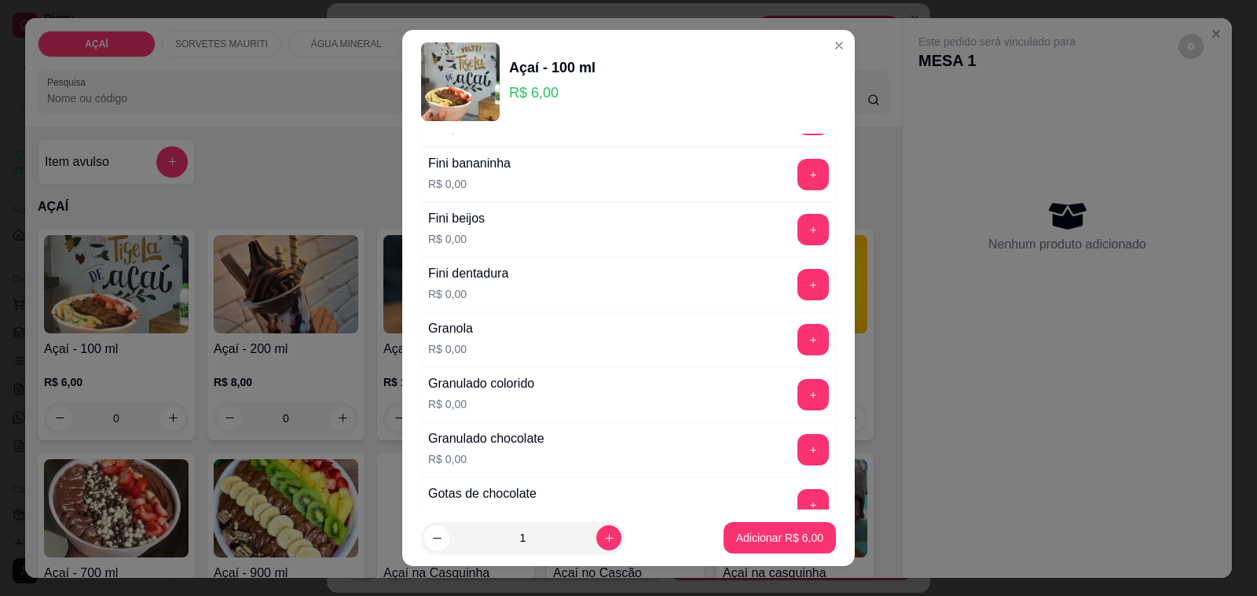
scroll to position [1044, 0]
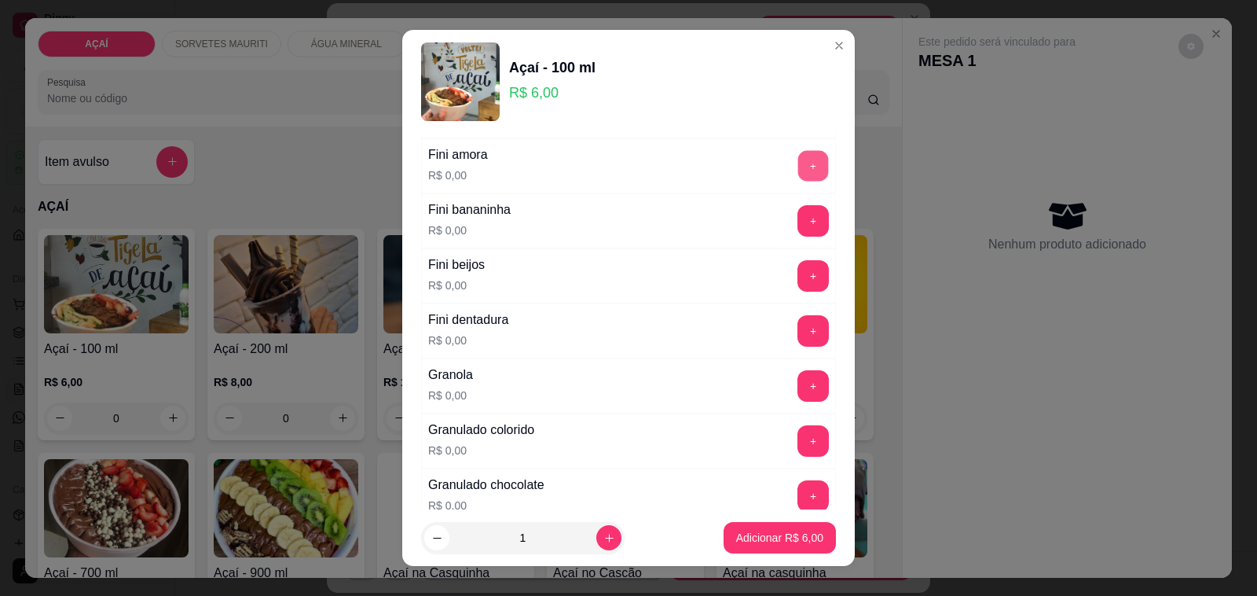
click at [798, 171] on button "+" at bounding box center [813, 166] width 31 height 31
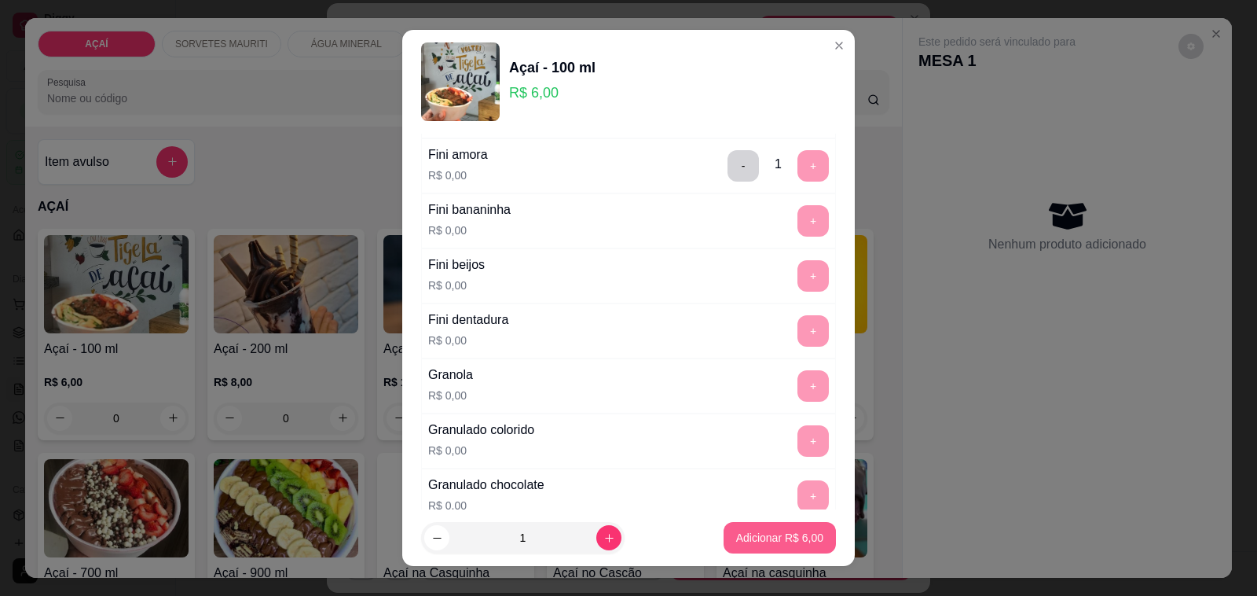
click at [754, 544] on p "Adicionar R$ 6,00" at bounding box center [779, 538] width 87 height 16
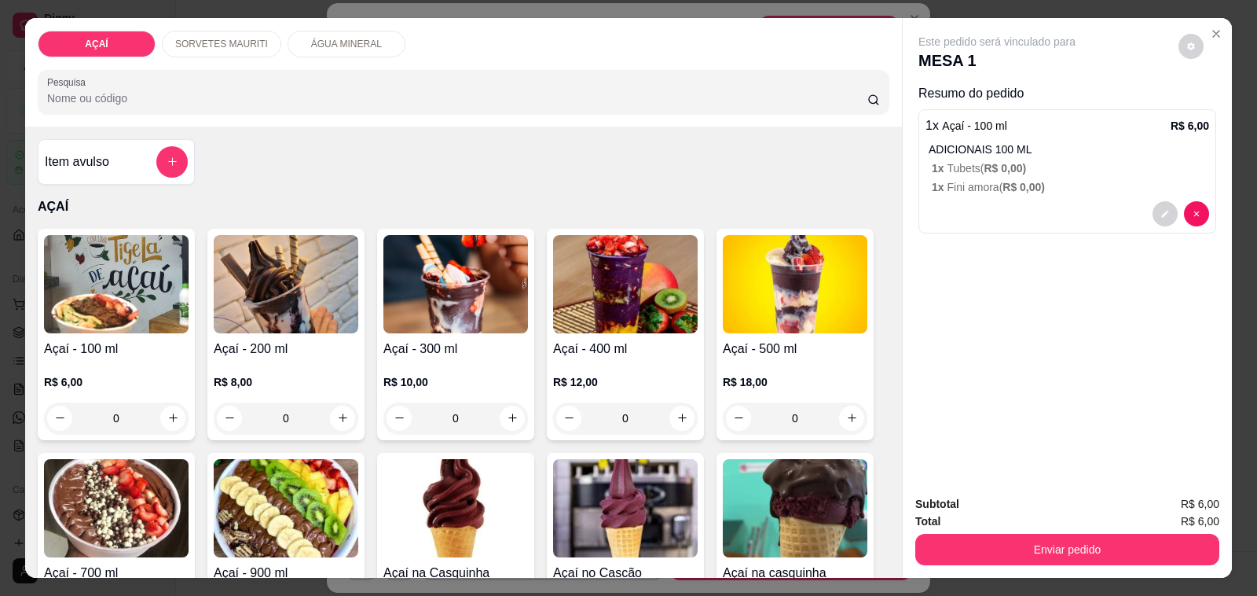
click at [170, 410] on div "0" at bounding box center [116, 417] width 145 height 31
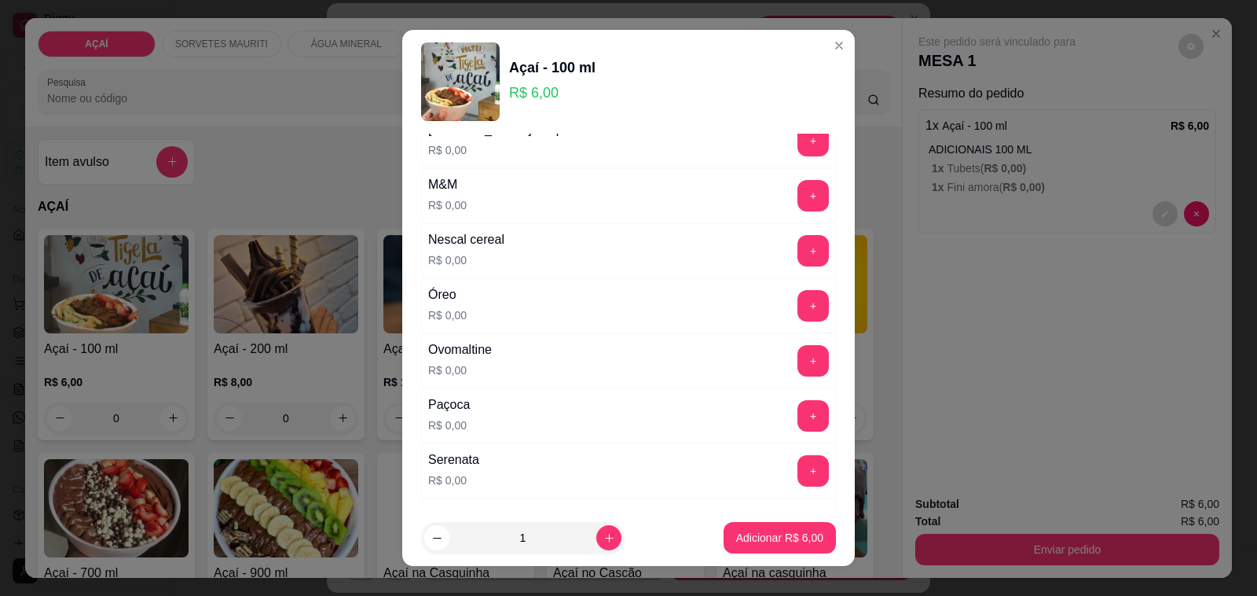
scroll to position [1572, 0]
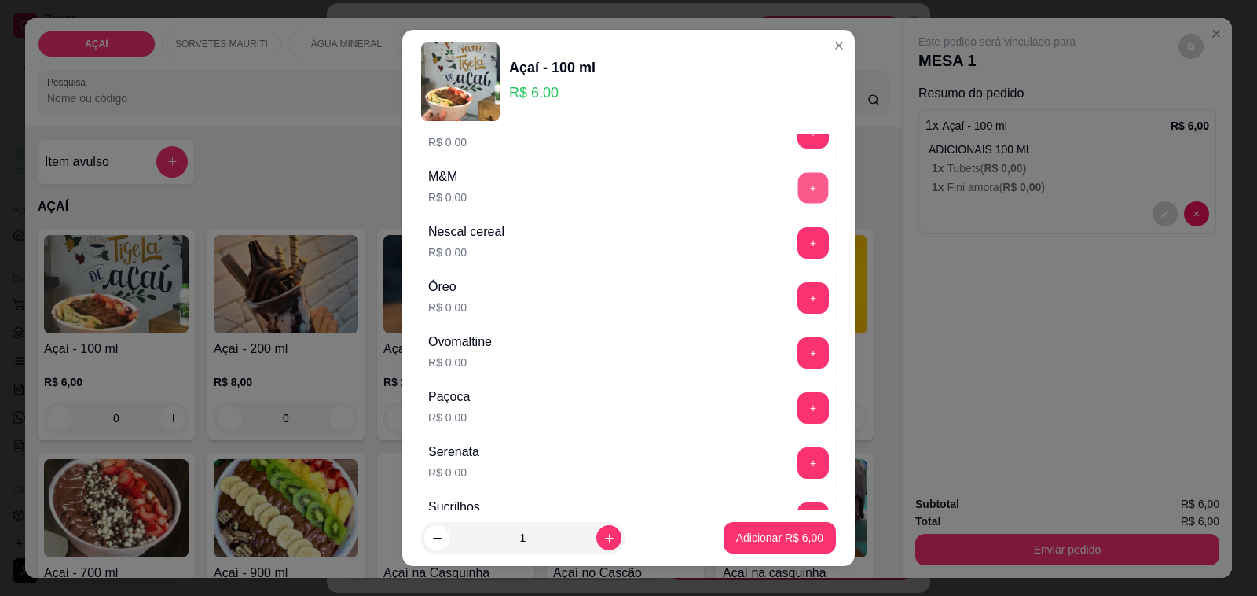
click at [798, 203] on button "+" at bounding box center [813, 188] width 31 height 31
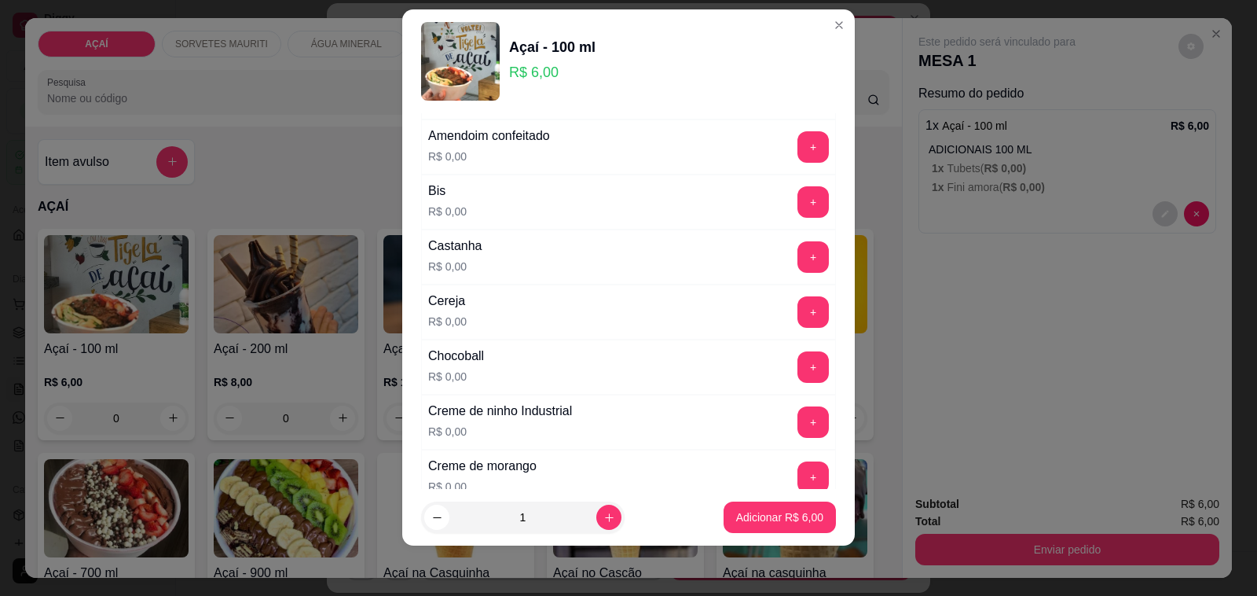
scroll to position [61, 0]
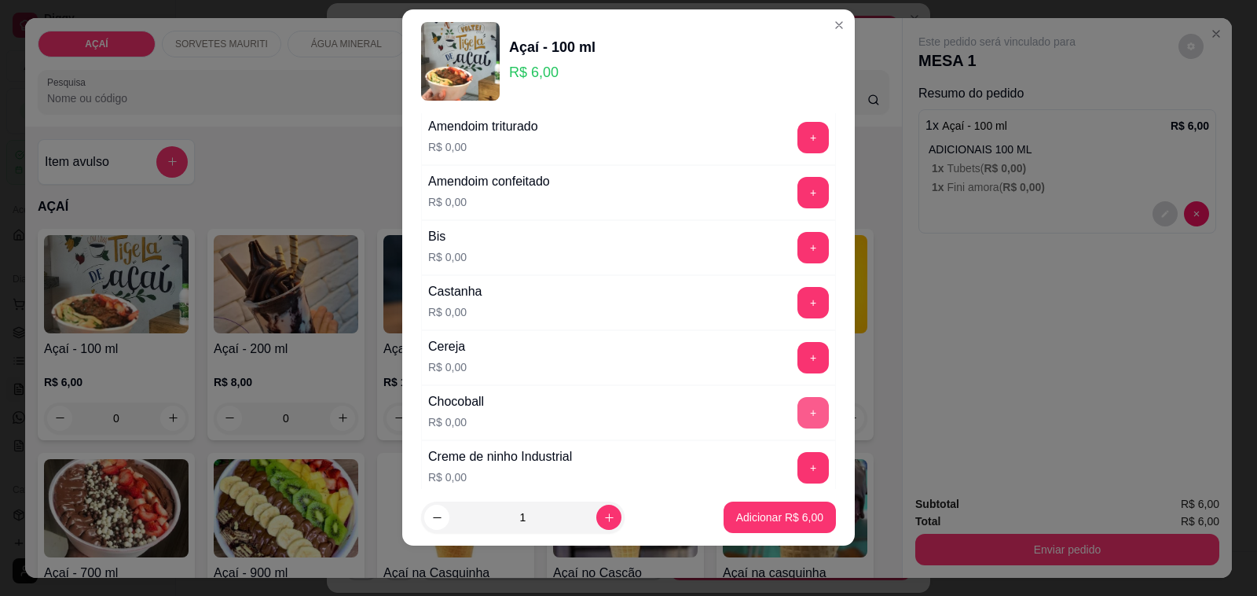
click at [798, 402] on button "+" at bounding box center [813, 412] width 31 height 31
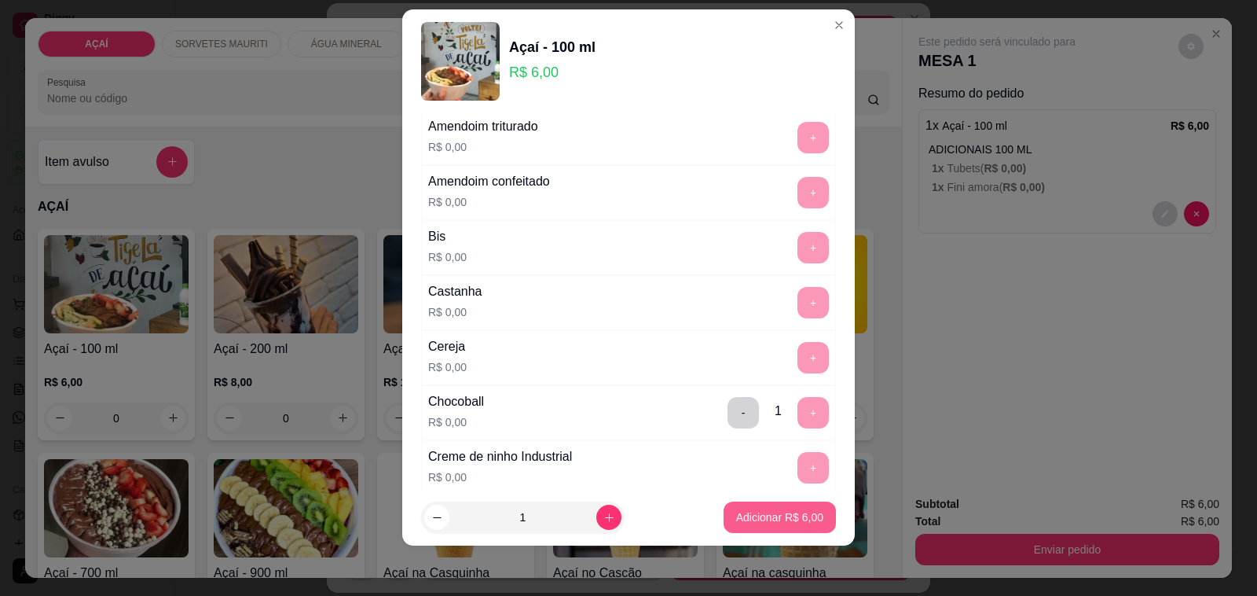
click at [772, 519] on p "Adicionar R$ 6,00" at bounding box center [779, 517] width 87 height 16
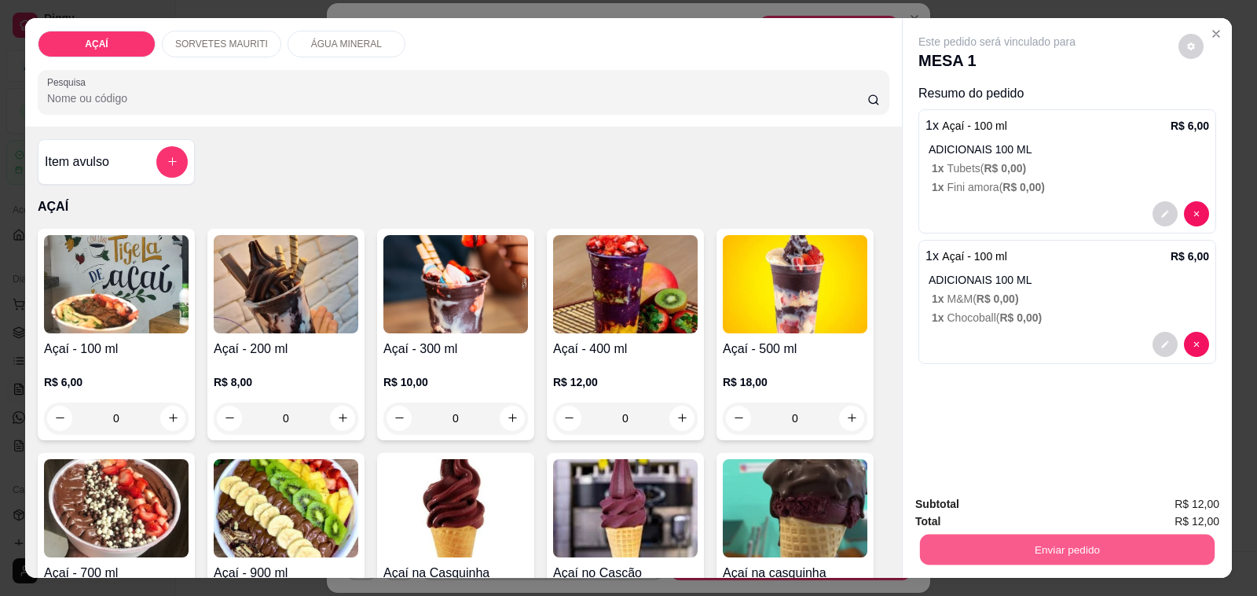
click at [1082, 554] on button "Enviar pedido" at bounding box center [1067, 549] width 295 height 31
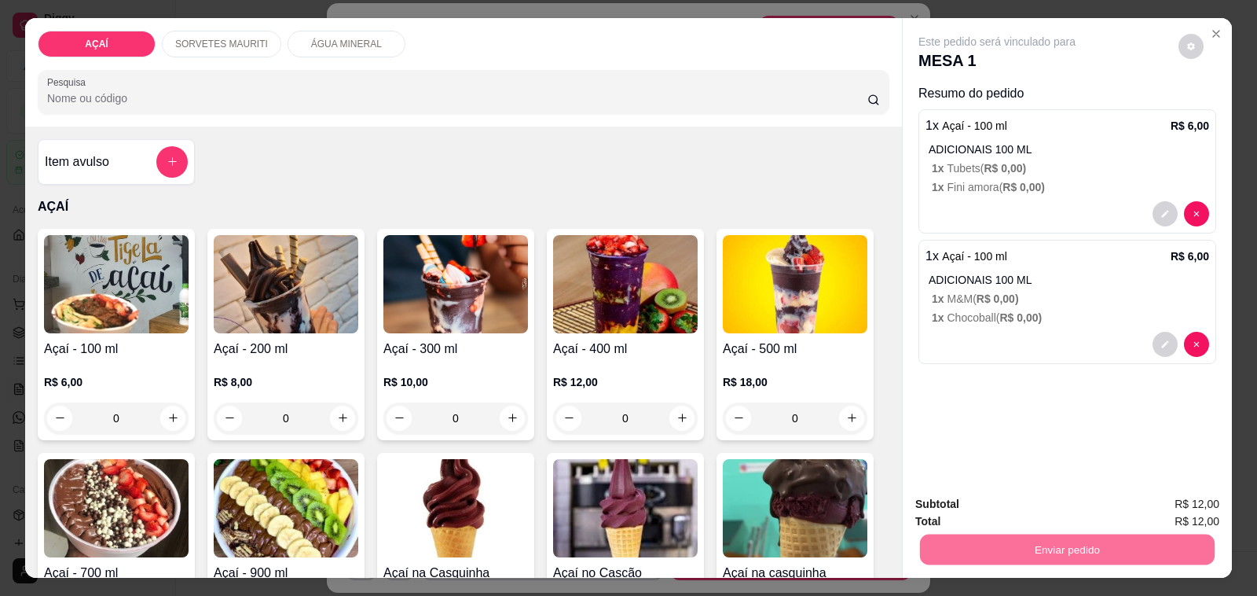
click at [1066, 508] on button "Não registrar e enviar pedido" at bounding box center [1014, 504] width 159 height 29
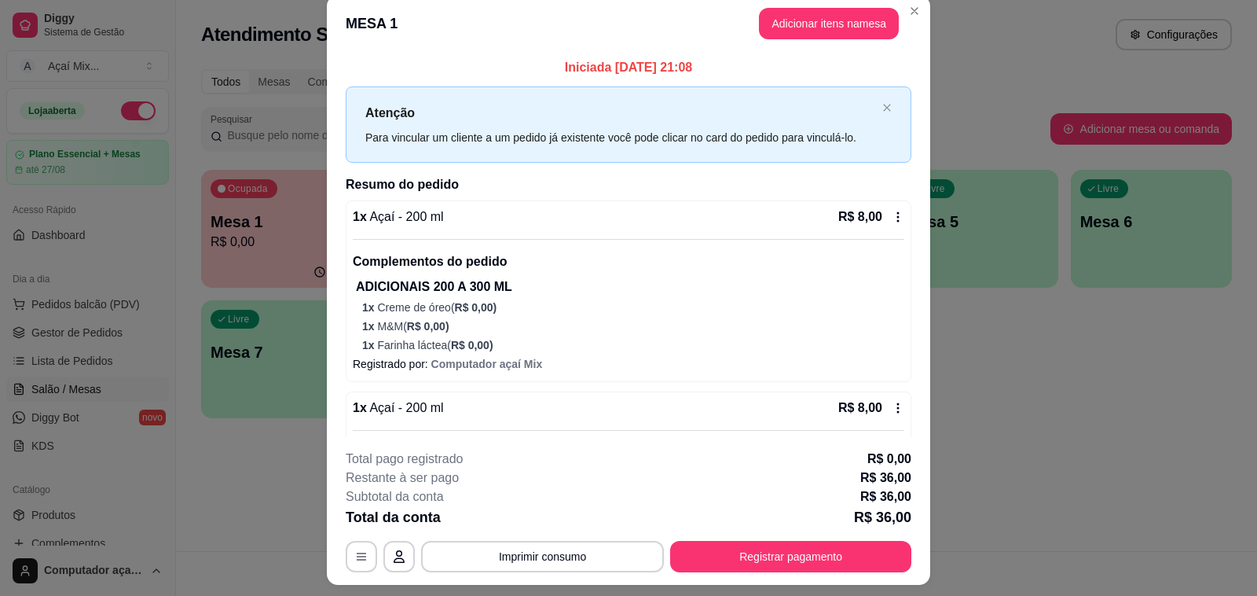
scroll to position [0, 0]
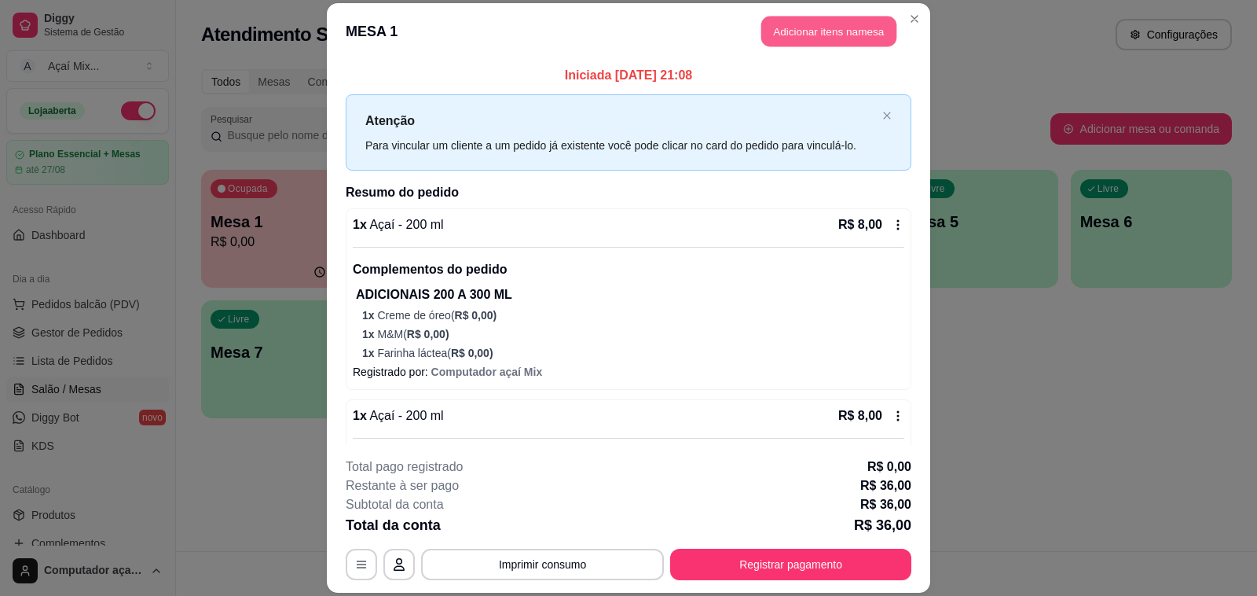
click at [849, 42] on button "Adicionar itens na mesa" at bounding box center [829, 31] width 135 height 31
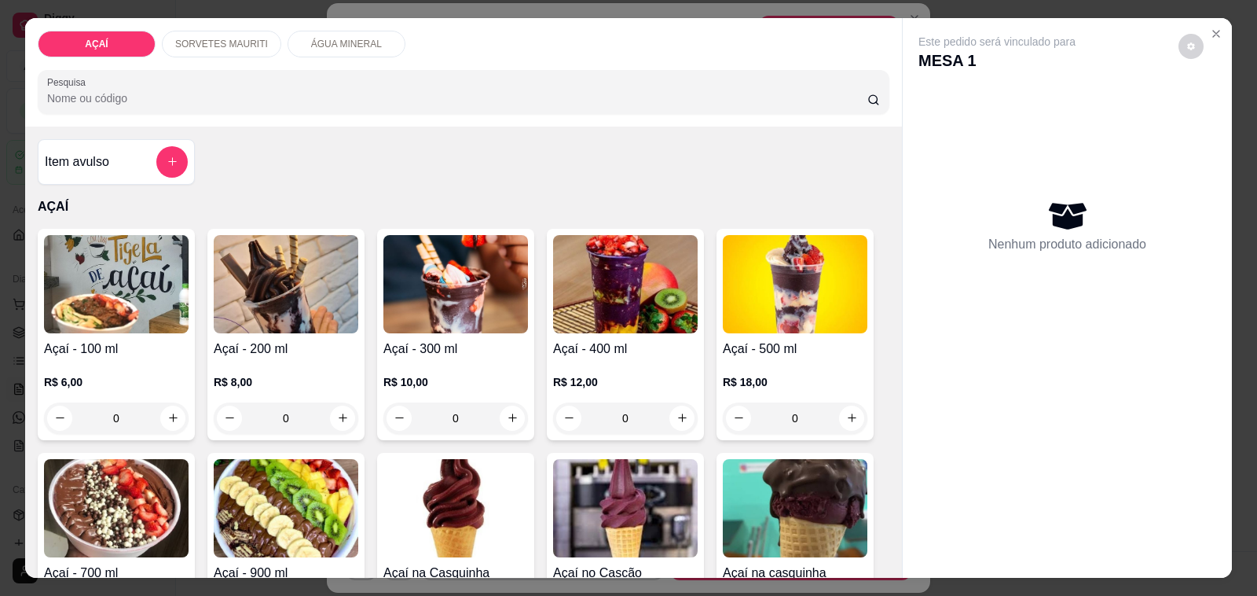
click at [347, 413] on div "0" at bounding box center [286, 417] width 145 height 31
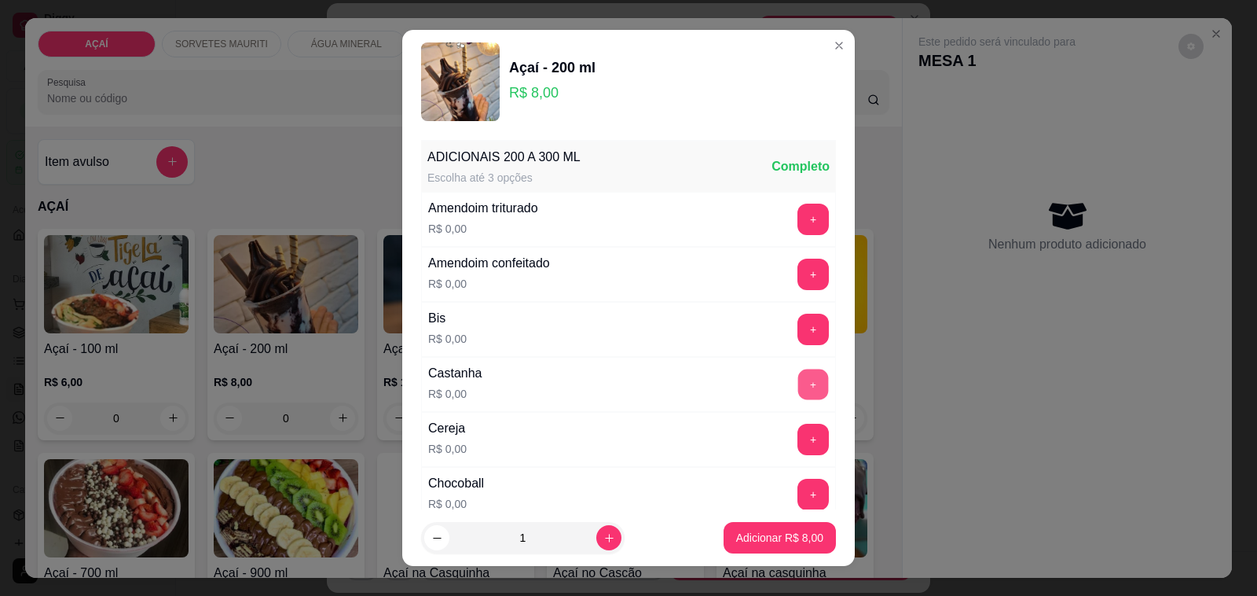
click at [798, 393] on button "+" at bounding box center [813, 384] width 31 height 31
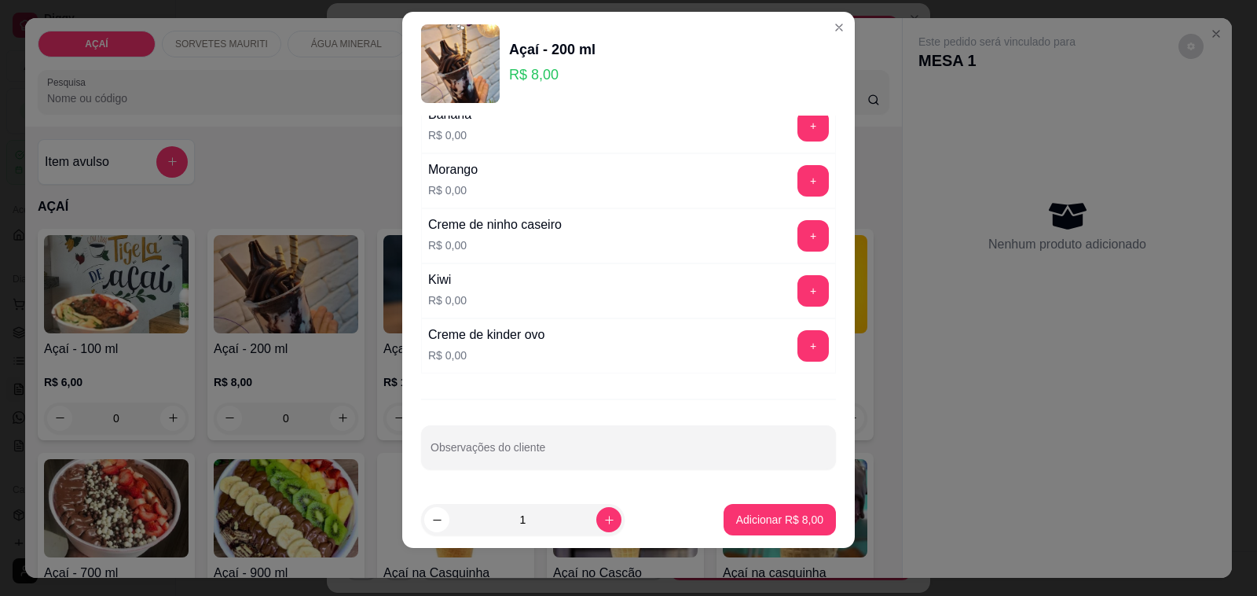
scroll to position [20, 0]
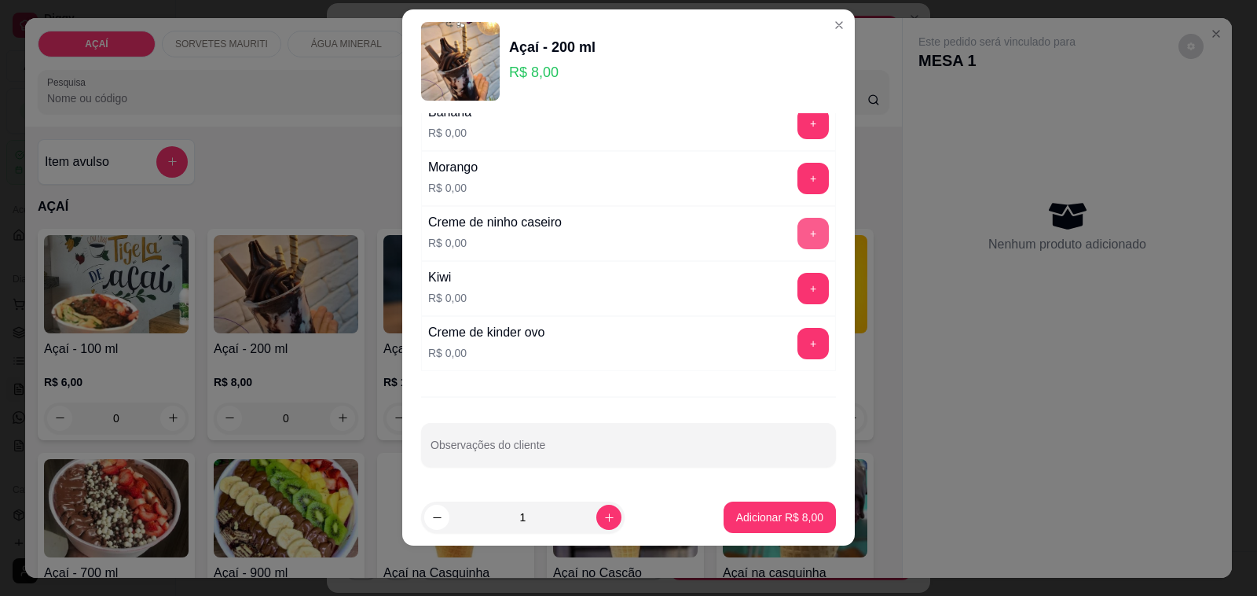
click at [798, 220] on button "+" at bounding box center [813, 233] width 31 height 31
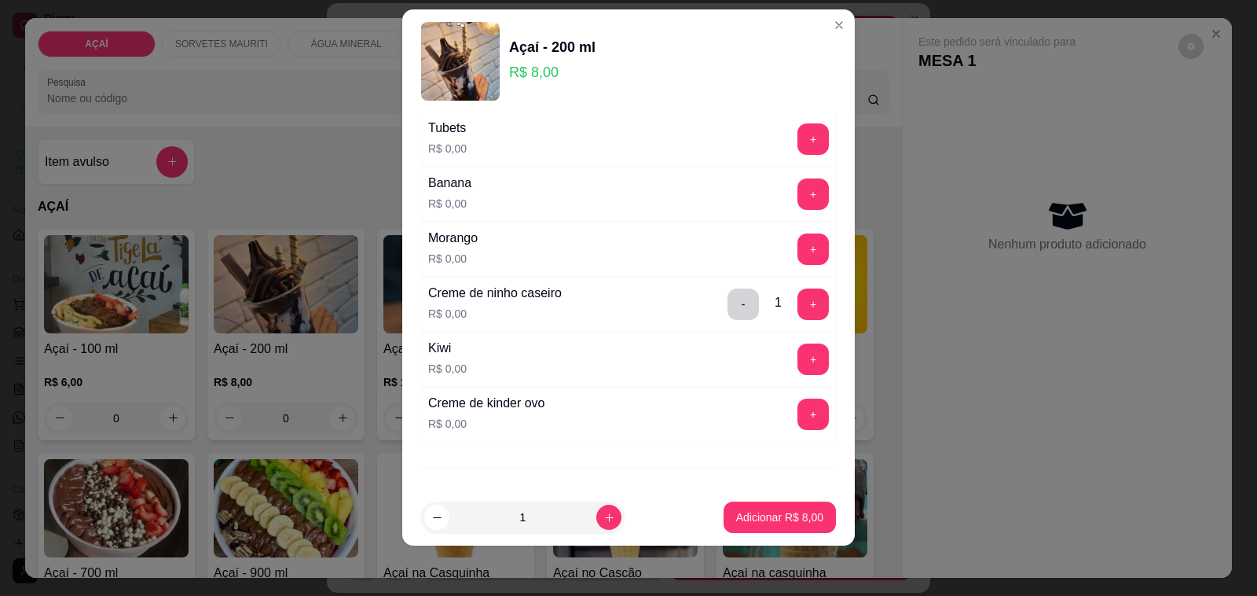
scroll to position [2124, 0]
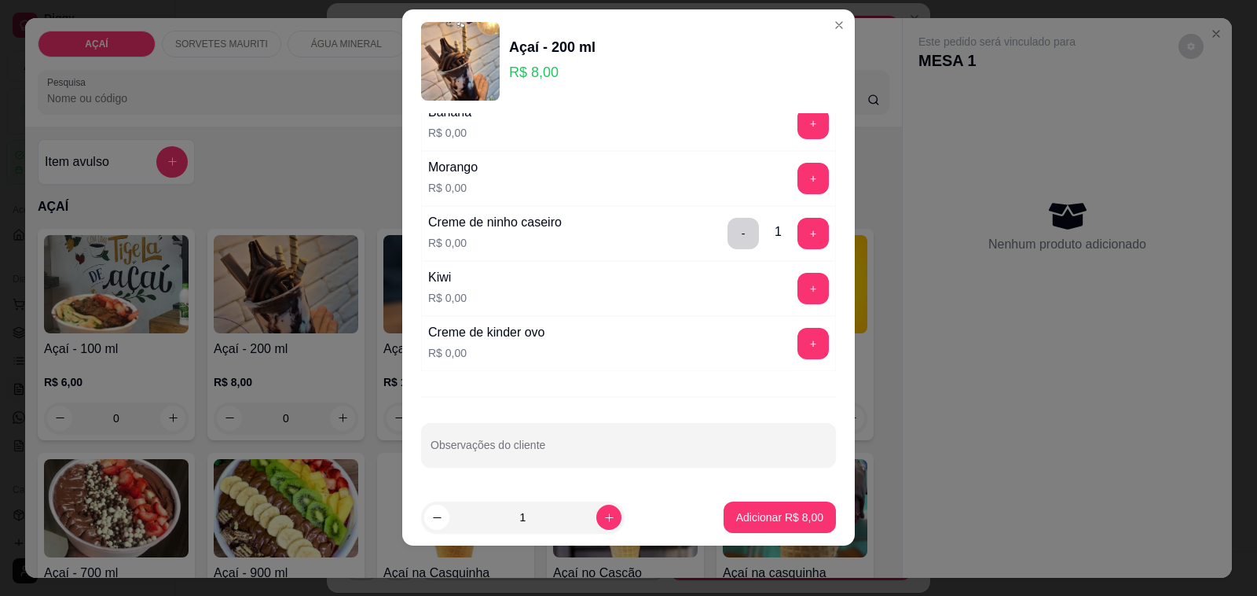
click at [798, 177] on button "+" at bounding box center [813, 178] width 31 height 31
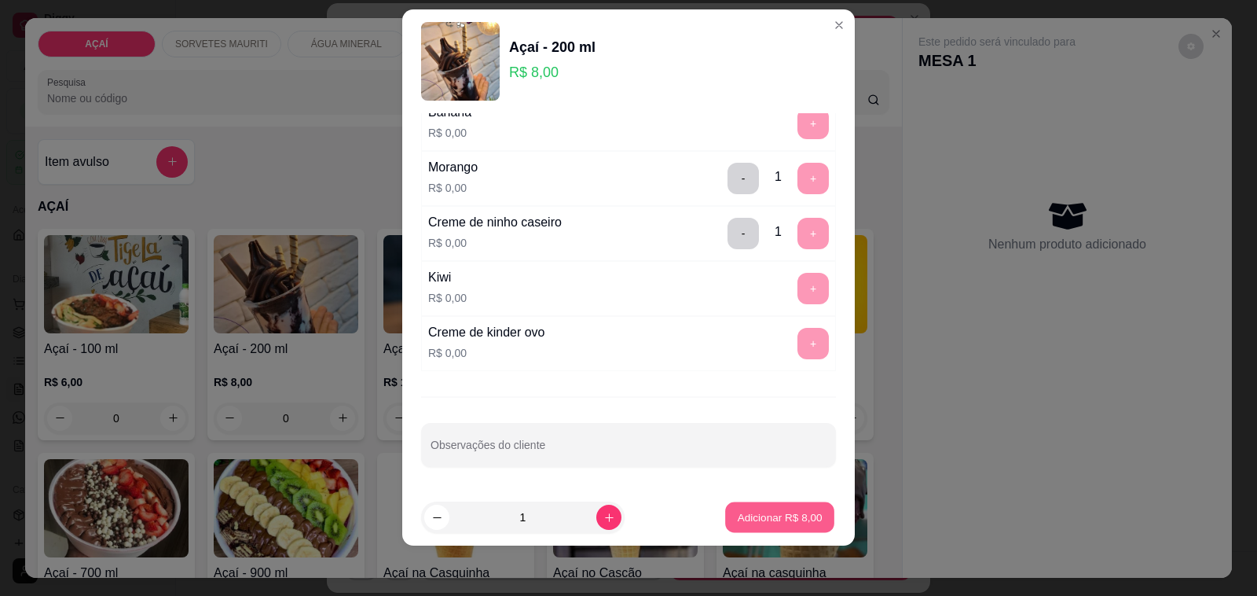
click at [767, 519] on p "Adicionar R$ 8,00" at bounding box center [779, 516] width 85 height 15
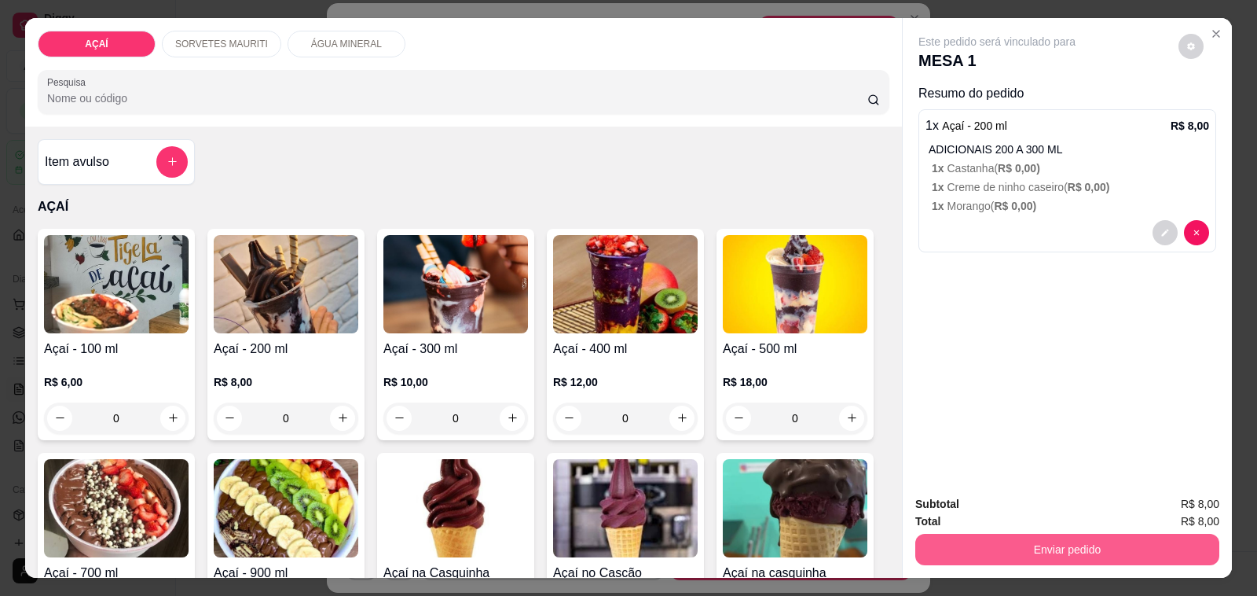
click at [1043, 556] on button "Enviar pedido" at bounding box center [1068, 549] width 304 height 31
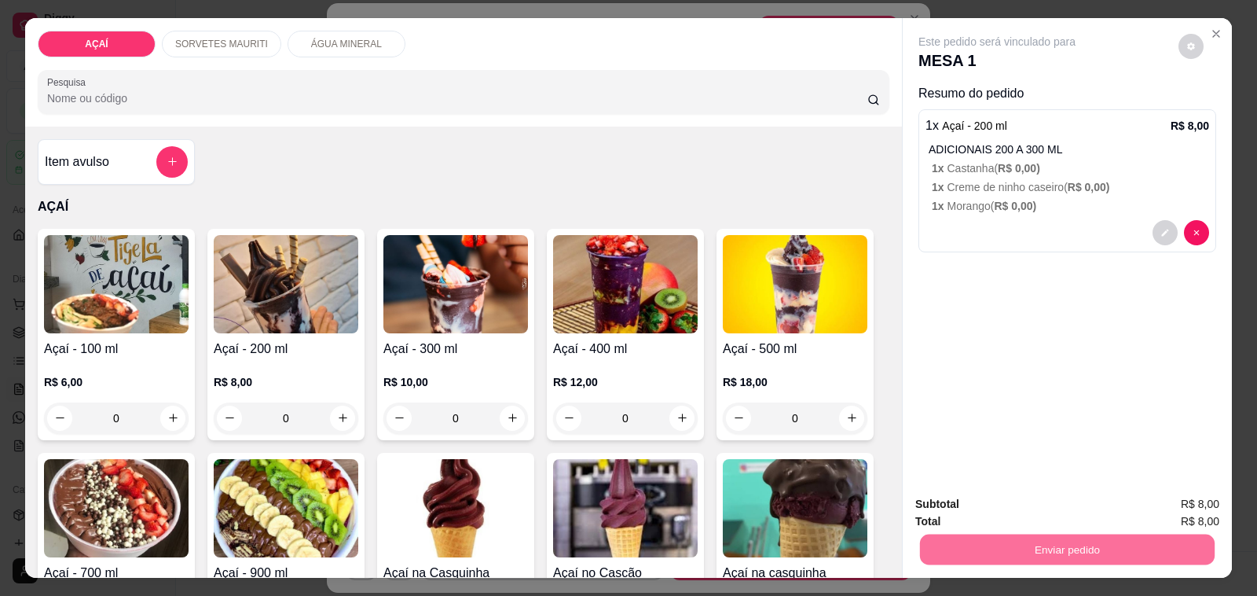
click at [1026, 504] on button "Não registrar e enviar pedido" at bounding box center [1014, 504] width 159 height 29
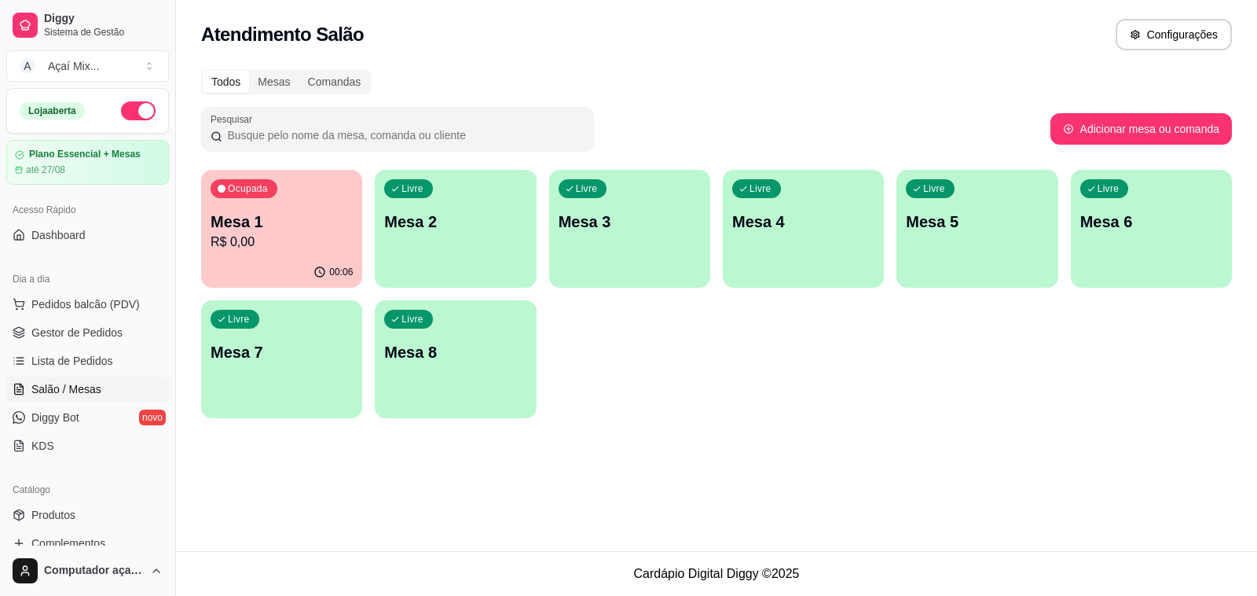
click at [339, 233] on p "R$ 0,00" at bounding box center [282, 242] width 142 height 19
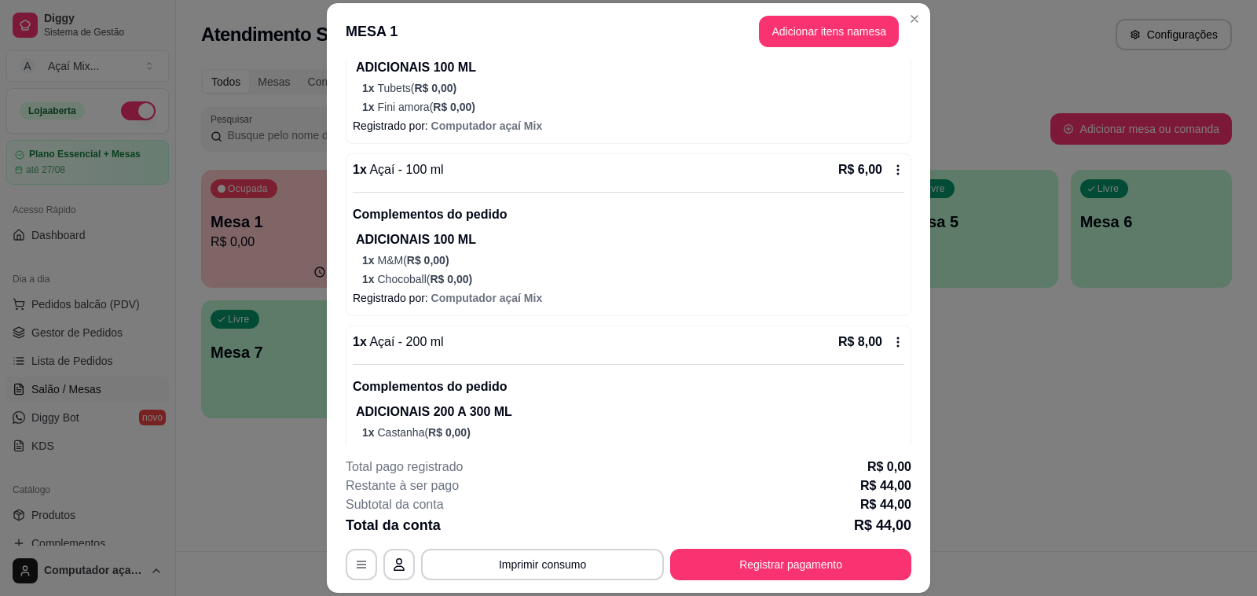
scroll to position [869, 0]
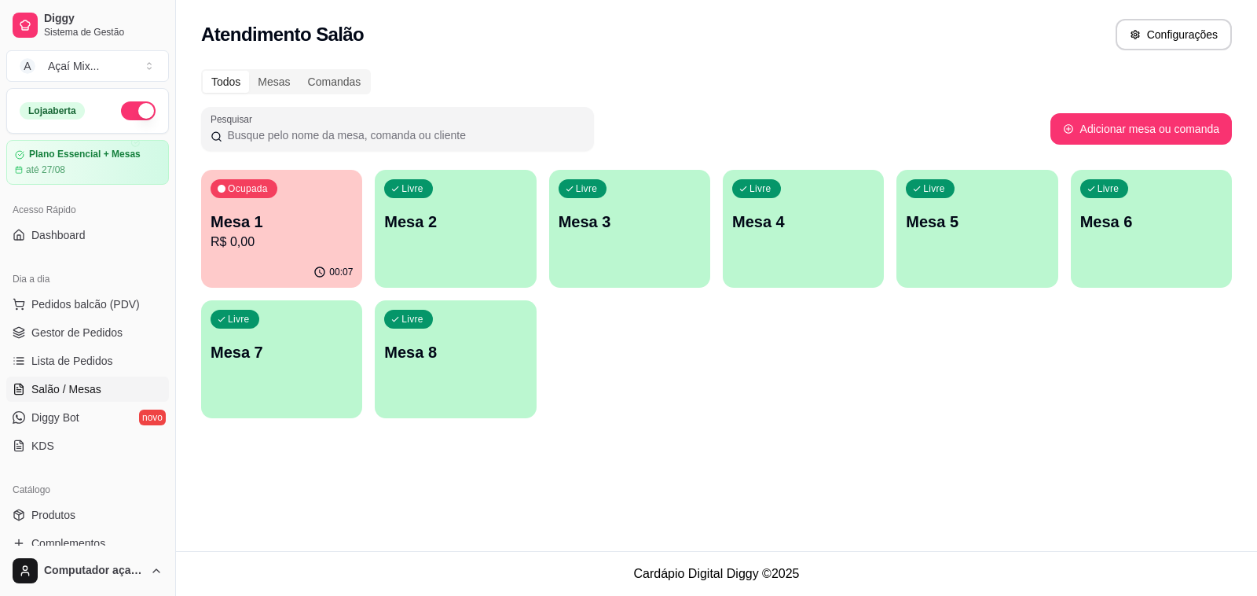
click at [325, 228] on p "Mesa 1" at bounding box center [282, 222] width 142 height 22
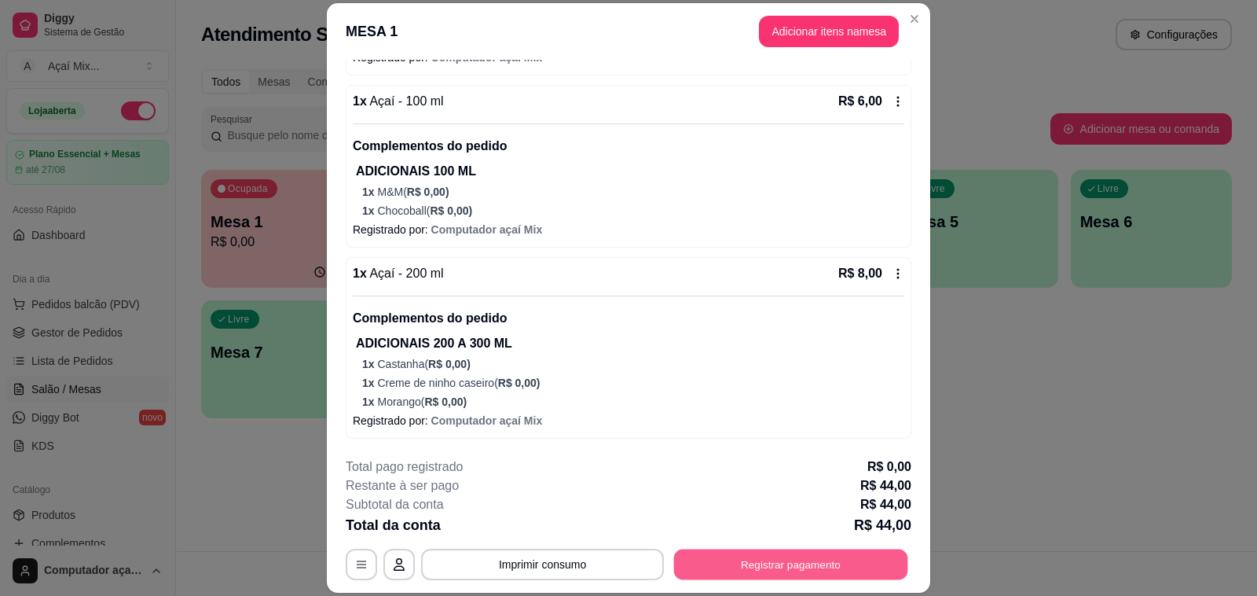
click at [736, 563] on button "Registrar pagamento" at bounding box center [791, 564] width 234 height 31
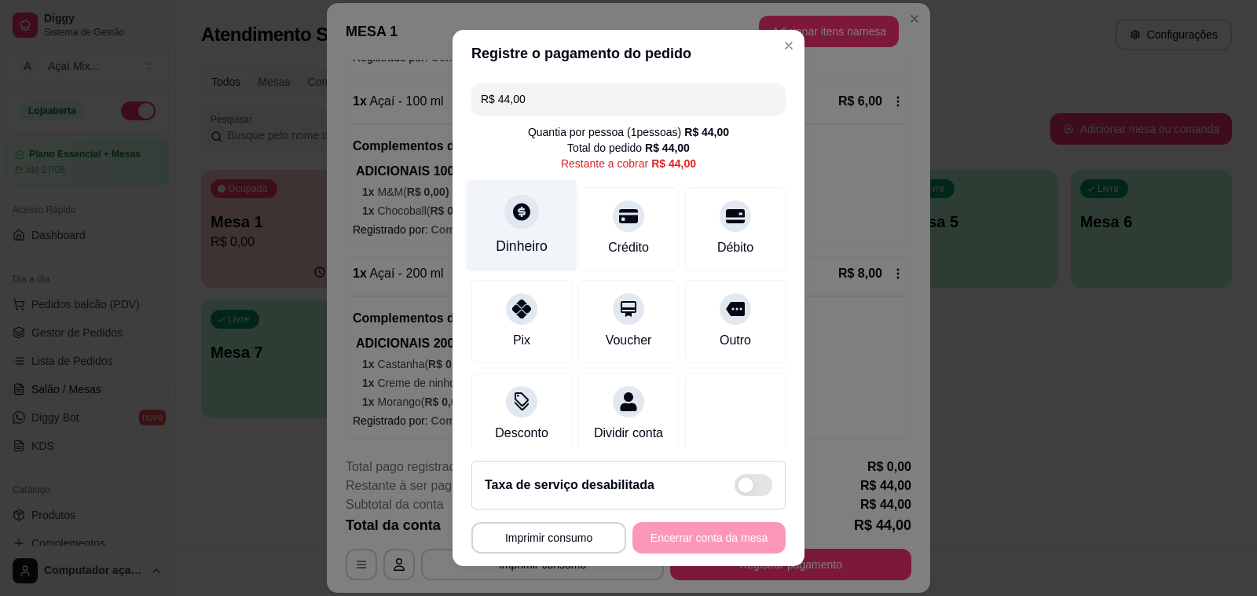
click at [521, 220] on div at bounding box center [522, 211] width 35 height 35
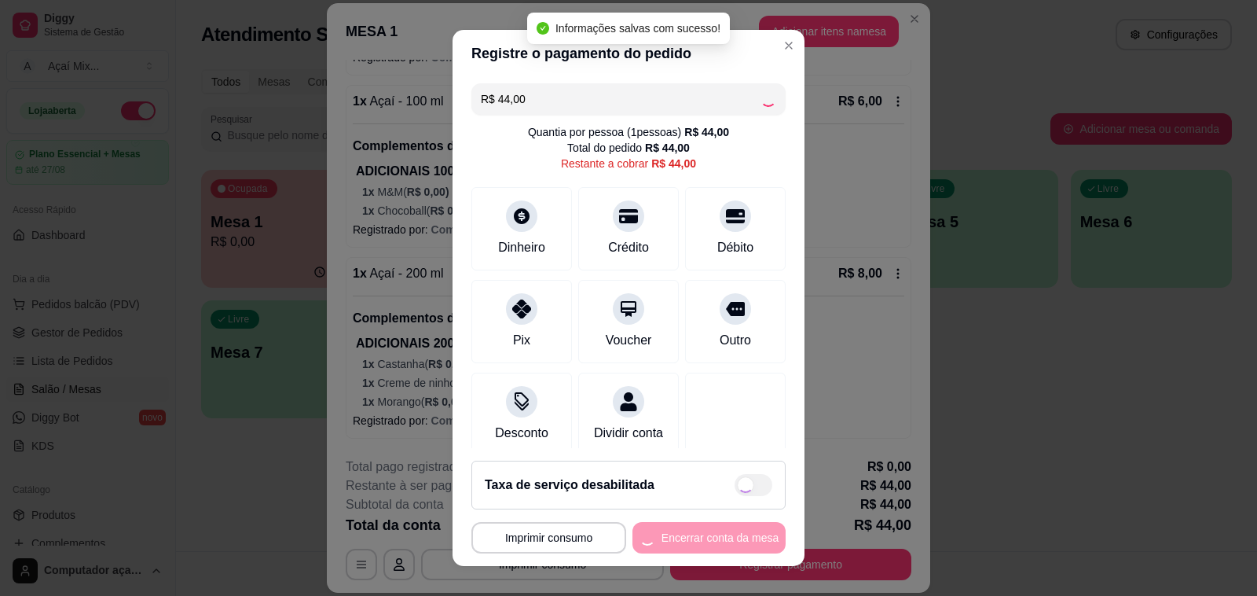
type input "R$ 0,00"
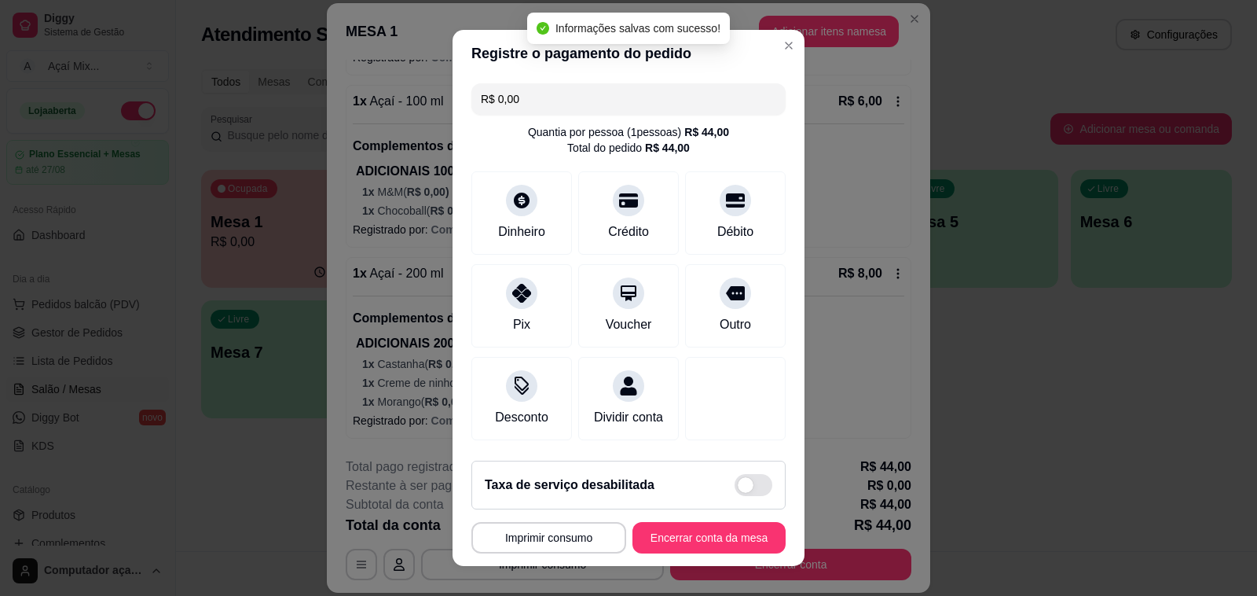
drag, startPoint x: 709, startPoint y: 519, endPoint x: 705, endPoint y: 539, distance: 20.8
click at [709, 519] on footer "**********" at bounding box center [629, 507] width 352 height 118
click at [705, 539] on button "Encerrar conta da mesa" at bounding box center [709, 537] width 153 height 31
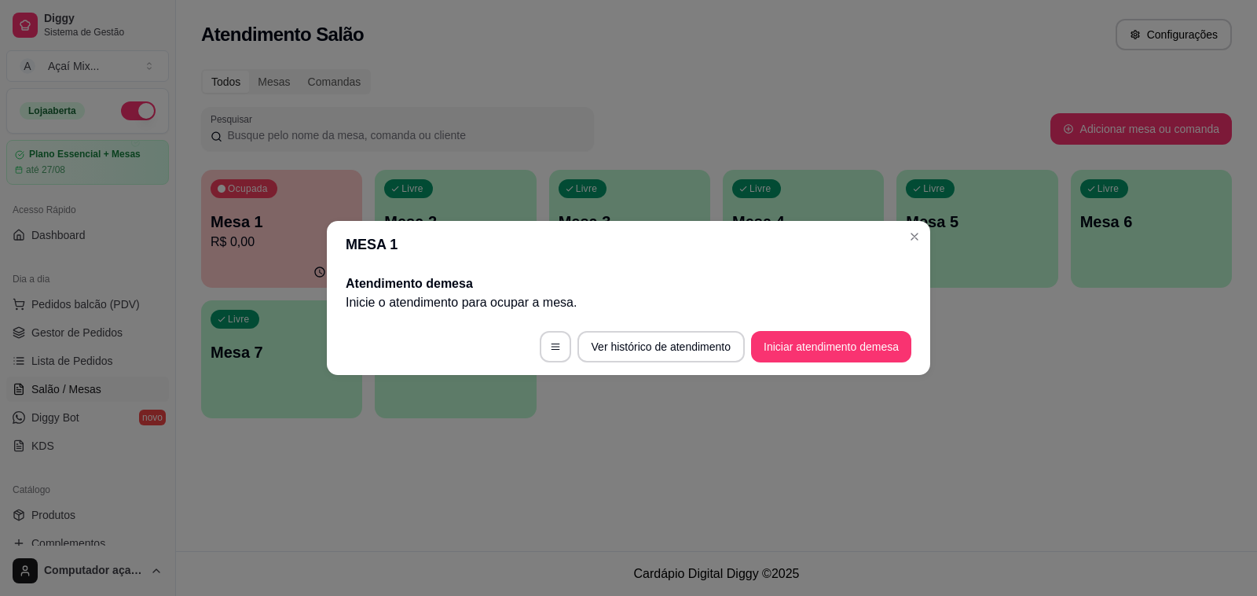
scroll to position [0, 0]
